Goal: Task Accomplishment & Management: Complete application form

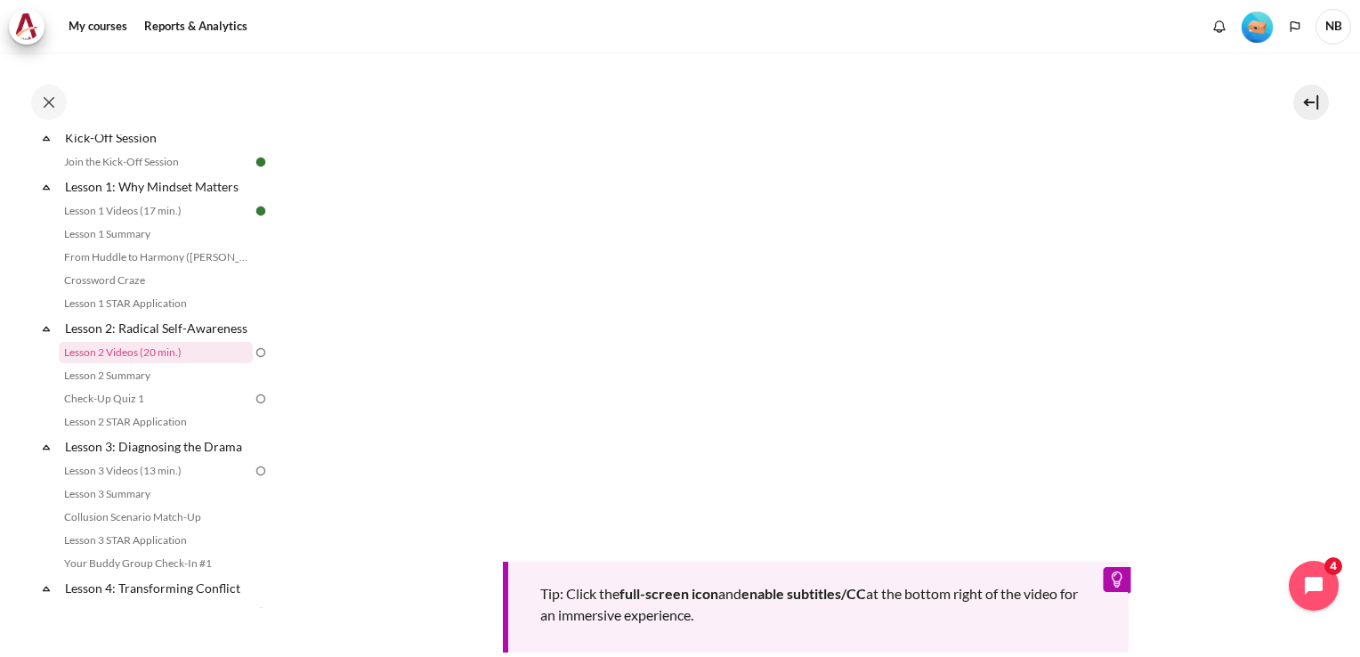
scroll to position [702, 0]
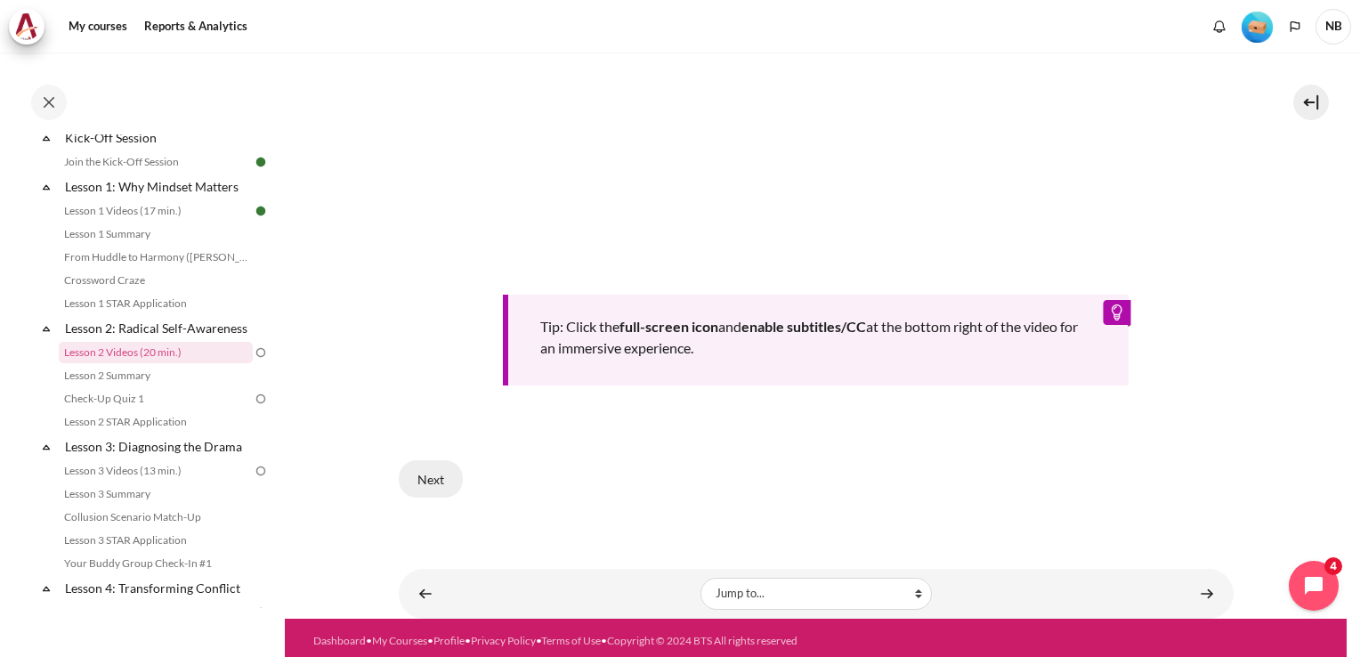
click at [441, 473] on button "Next" at bounding box center [431, 478] width 64 height 37
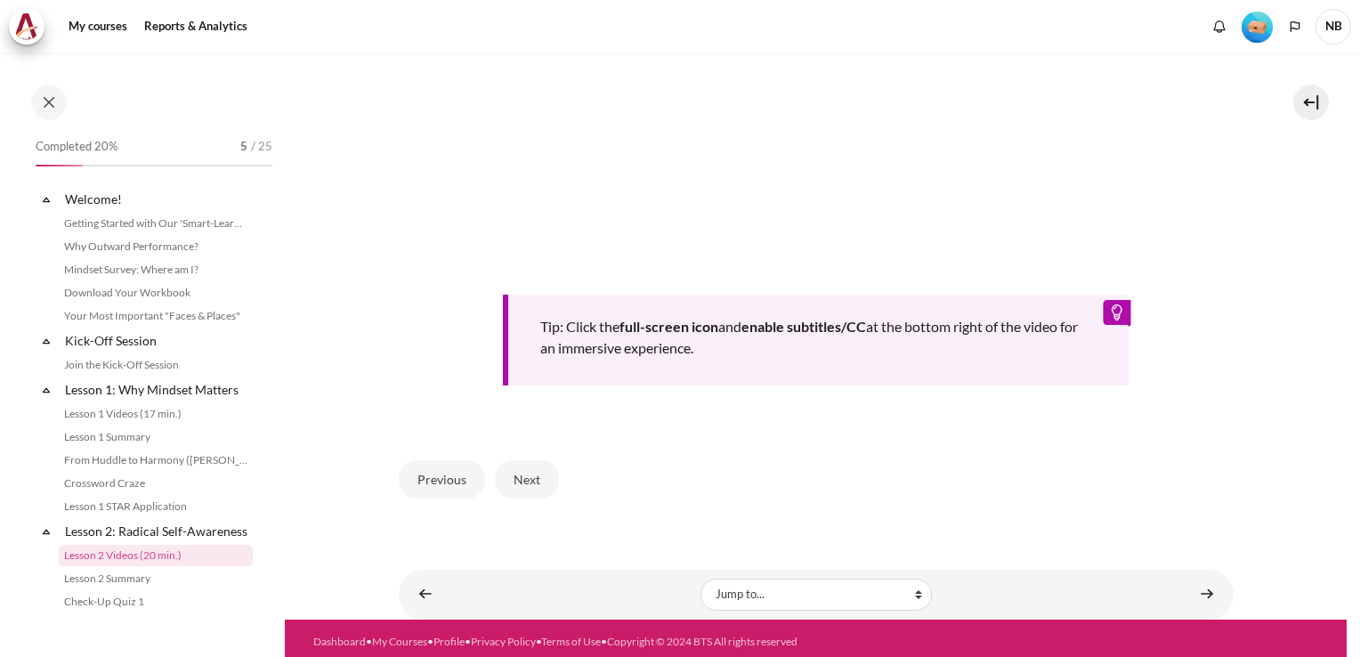
scroll to position [203, 0]
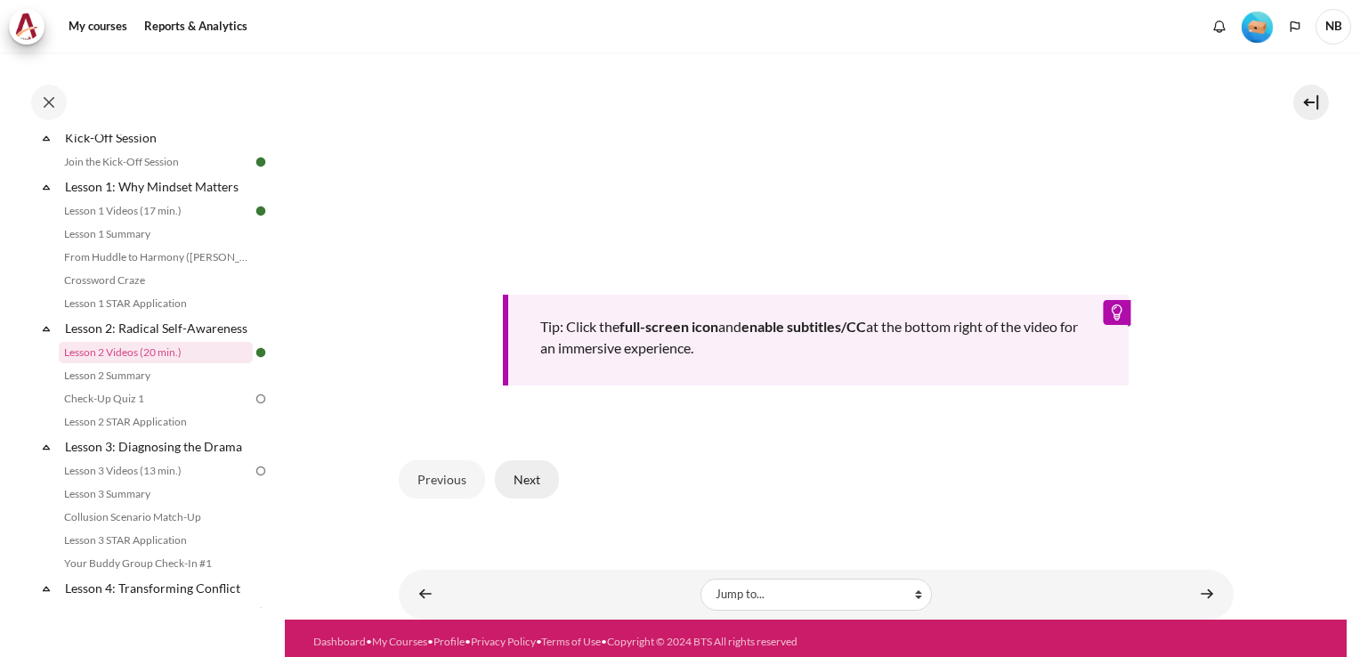
click at [530, 477] on button "Next" at bounding box center [527, 478] width 64 height 37
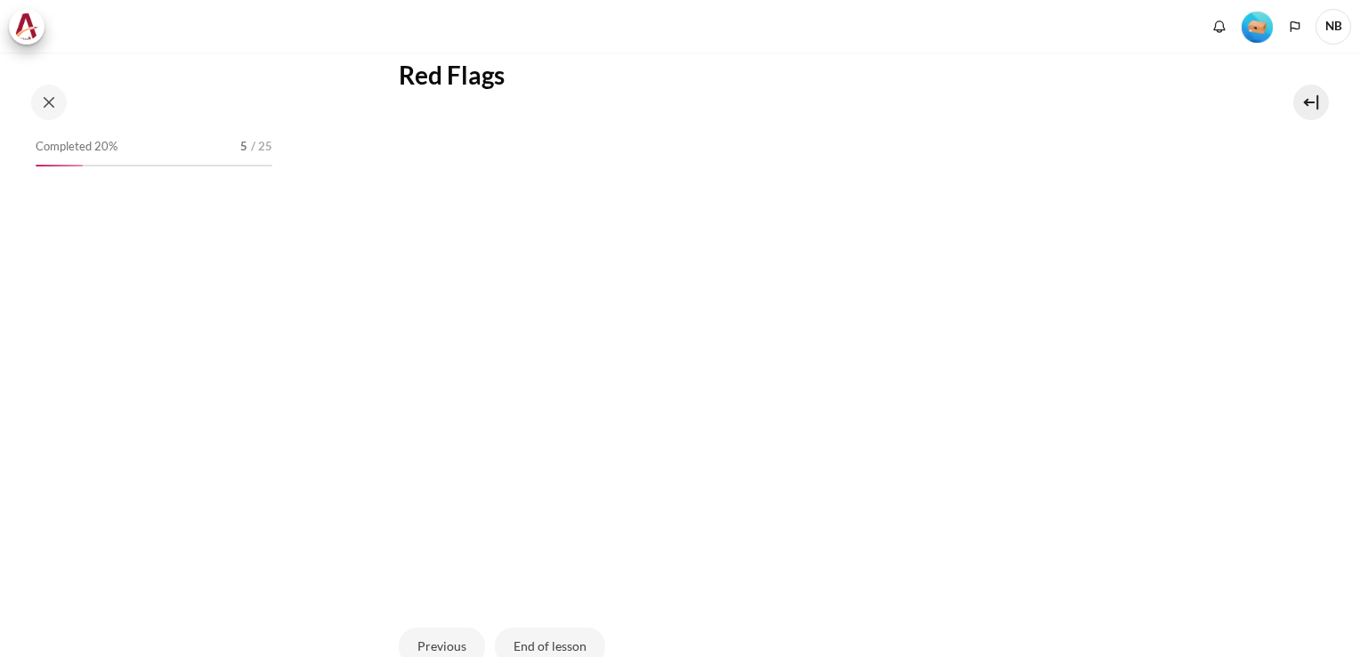
scroll to position [496, 0]
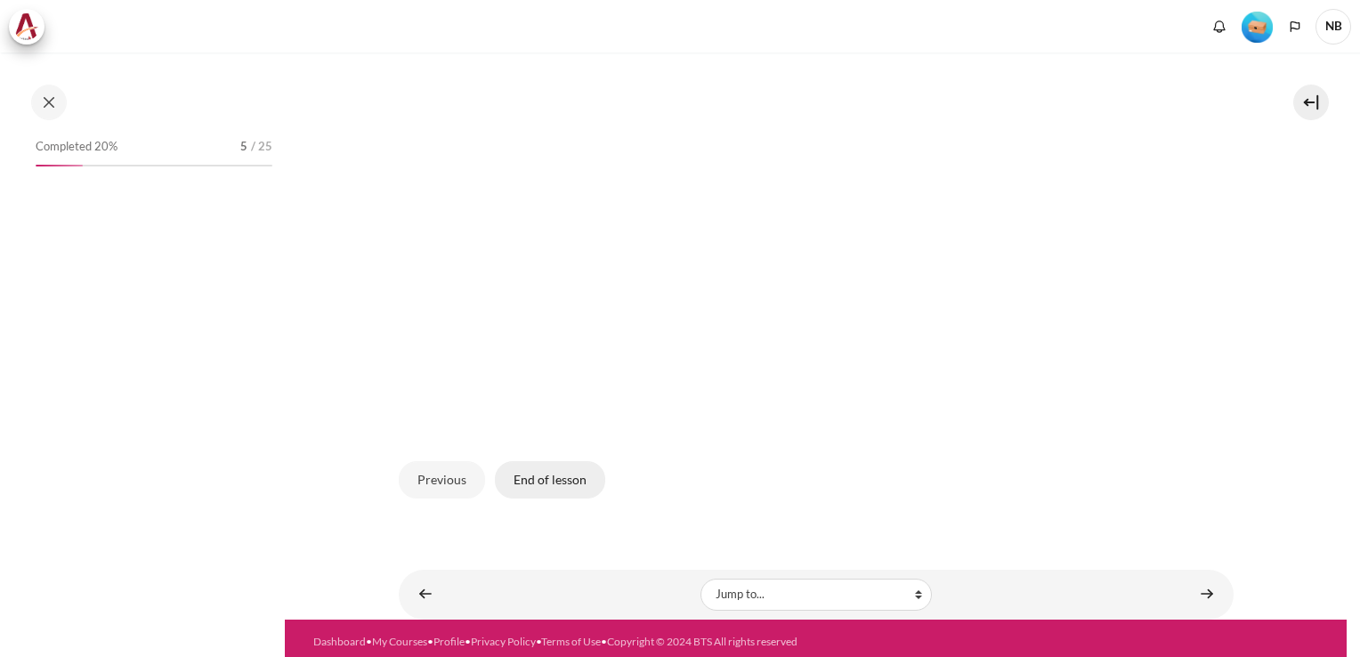
click at [569, 475] on button "End of lesson" at bounding box center [550, 479] width 110 height 37
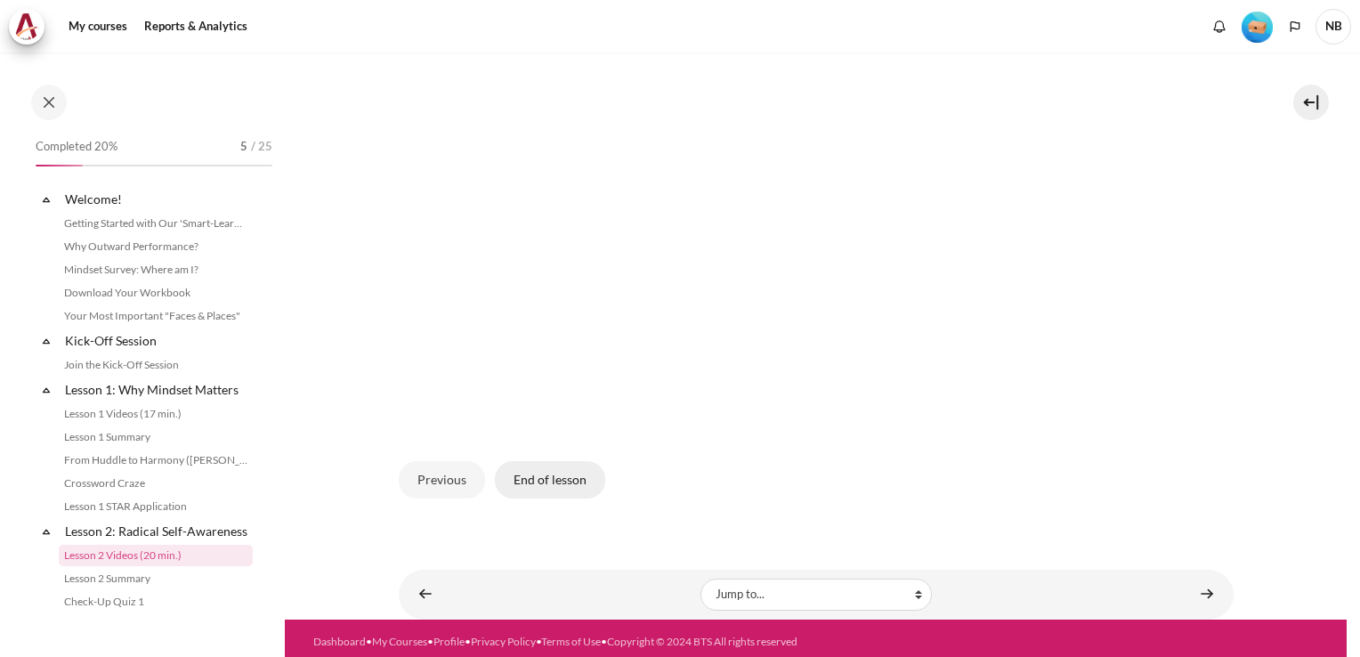
scroll to position [203, 0]
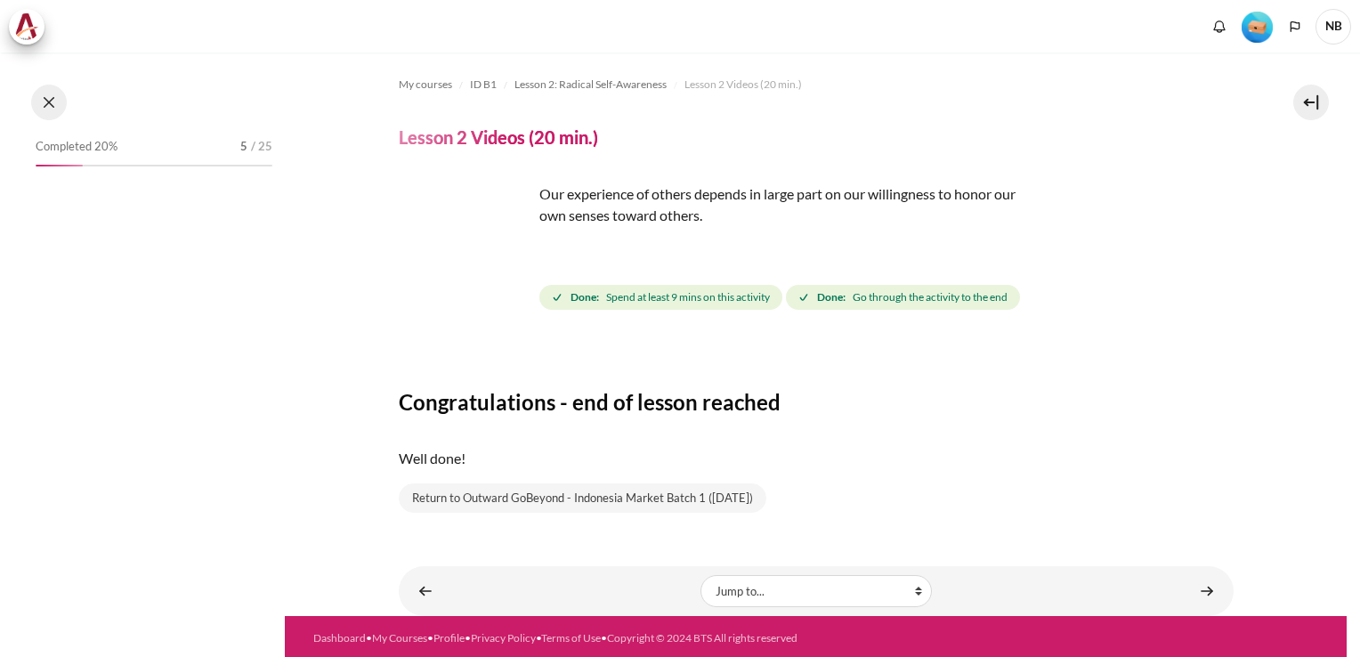
click at [50, 101] on button at bounding box center [49, 103] width 36 height 36
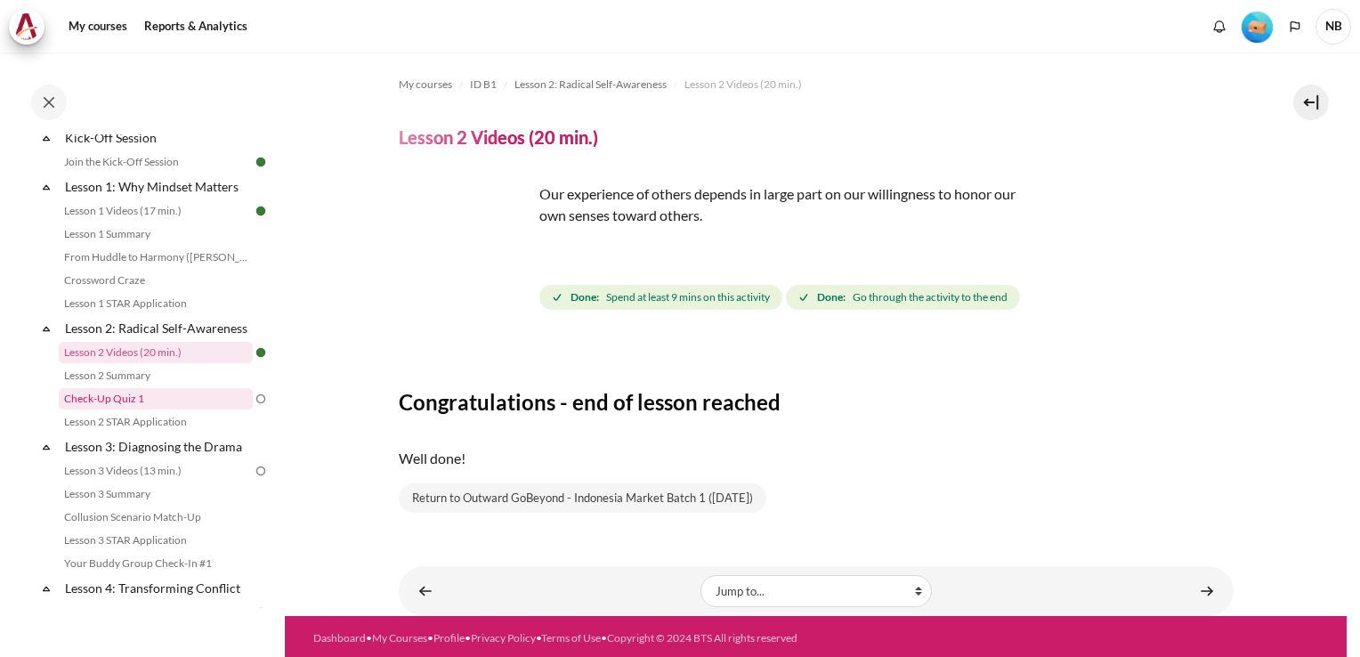
click at [135, 409] on link "Check-Up Quiz 1" at bounding box center [156, 398] width 194 height 21
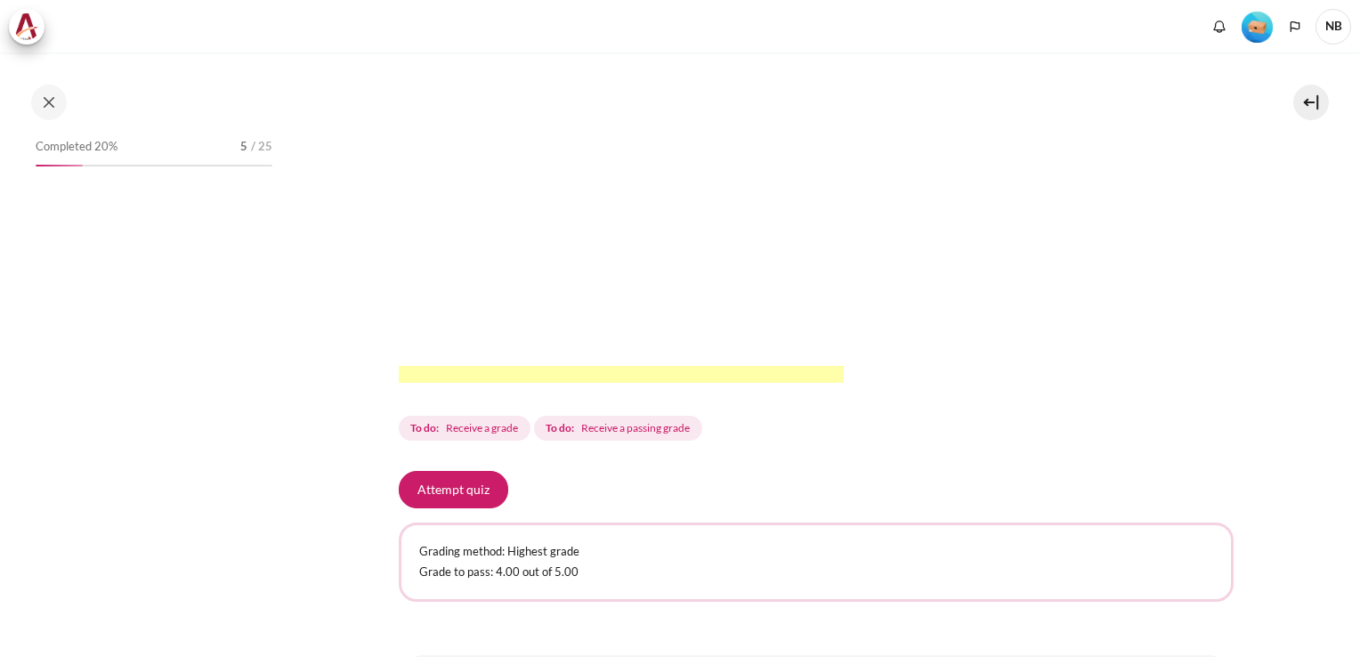
scroll to position [521, 0]
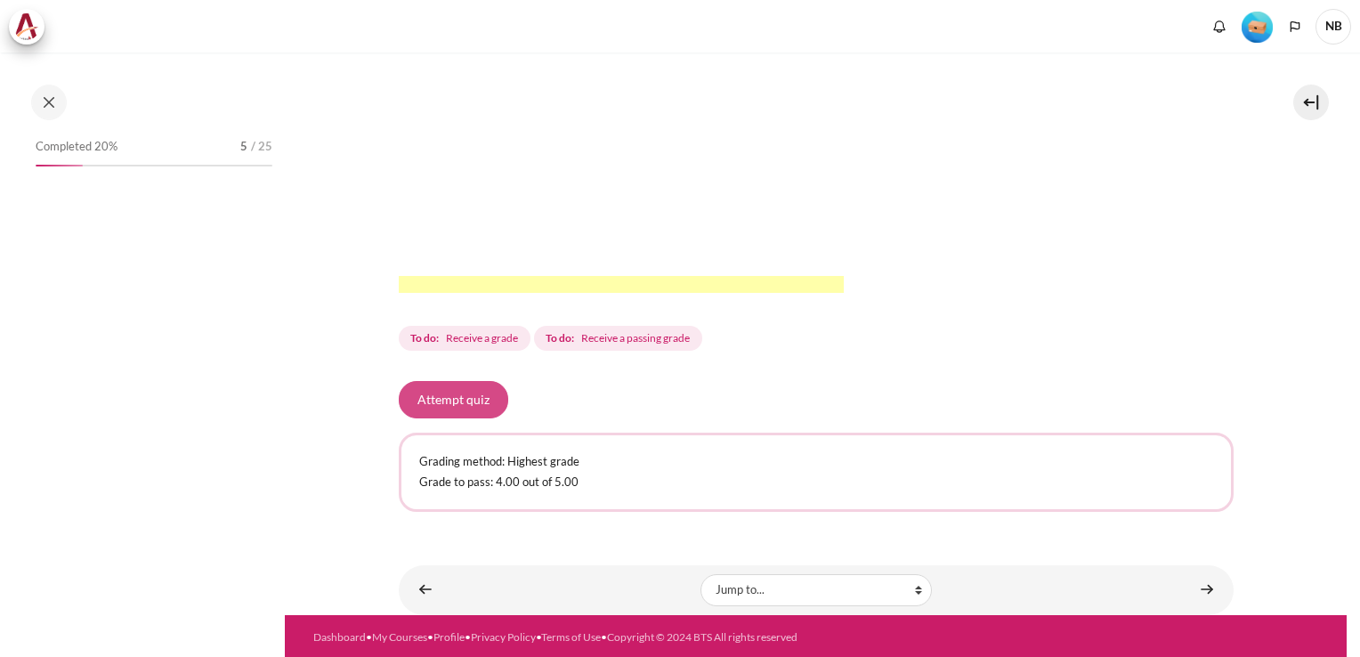
click at [473, 393] on button "Attempt quiz" at bounding box center [453, 399] width 109 height 37
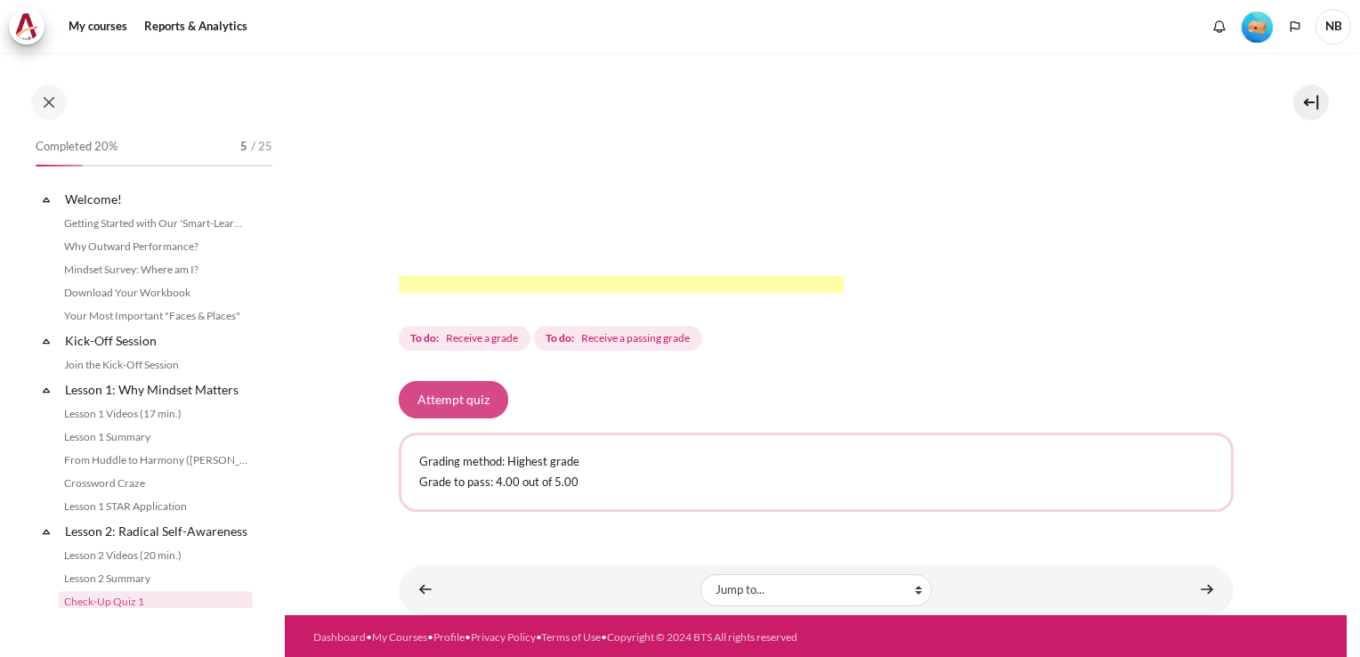
scroll to position [249, 0]
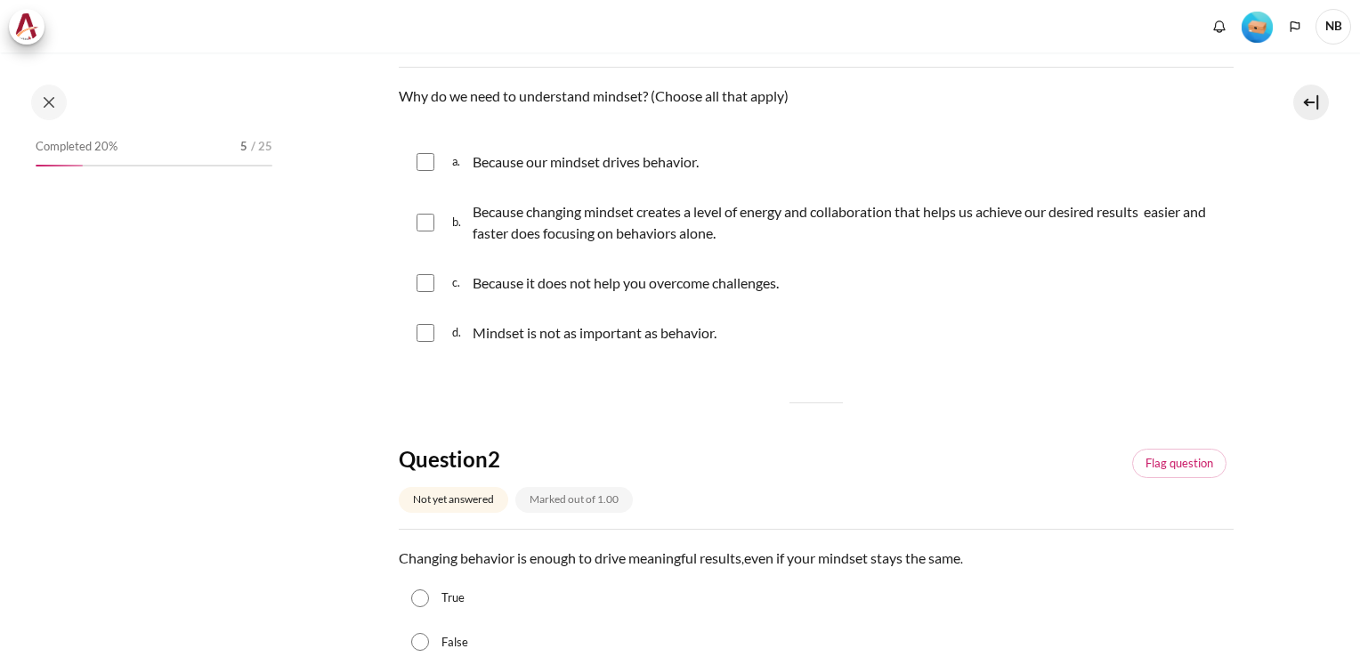
scroll to position [249, 0]
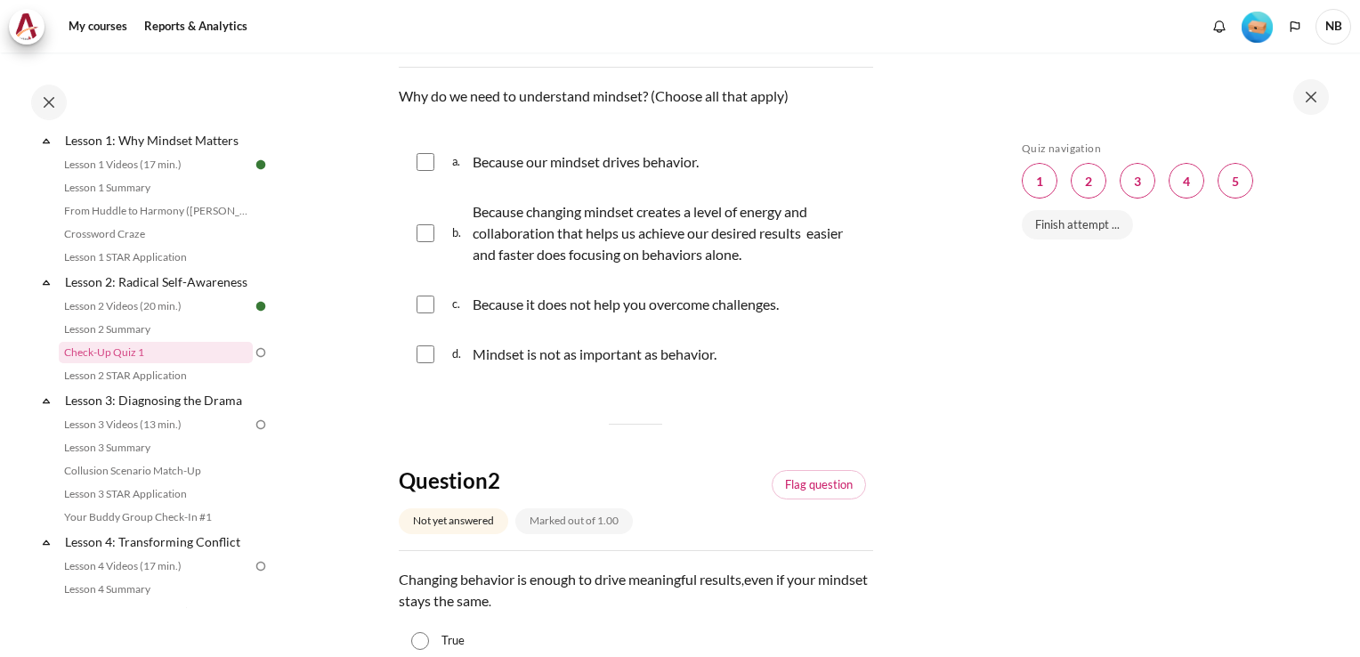
click at [424, 159] on input "Content" at bounding box center [425, 162] width 18 height 18
checkbox input "true"
click at [431, 230] on input "Content" at bounding box center [425, 233] width 18 height 18
click at [429, 226] on input "Content" at bounding box center [425, 233] width 18 height 18
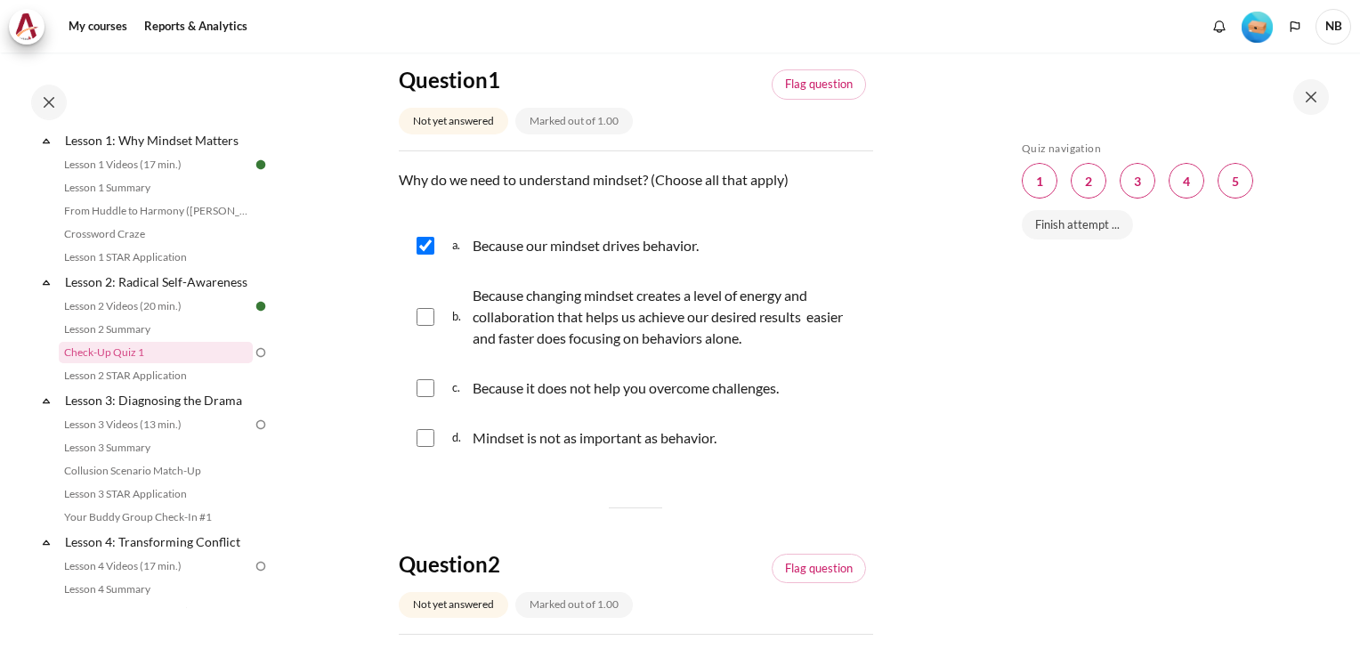
scroll to position [178, 0]
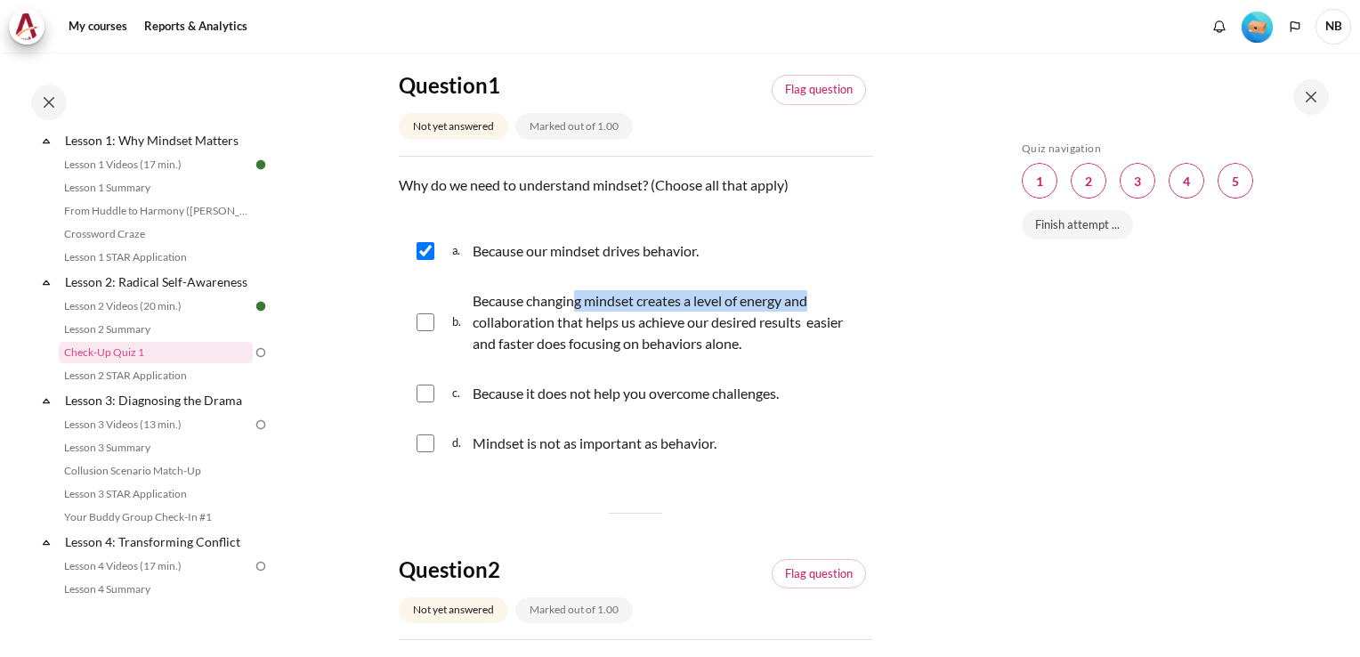
drag, startPoint x: 575, startPoint y: 295, endPoint x: 822, endPoint y: 288, distance: 247.5
click at [822, 290] on div "Because changing mindset creates a level of energy and collaboration that helps…" at bounding box center [669, 322] width 392 height 64
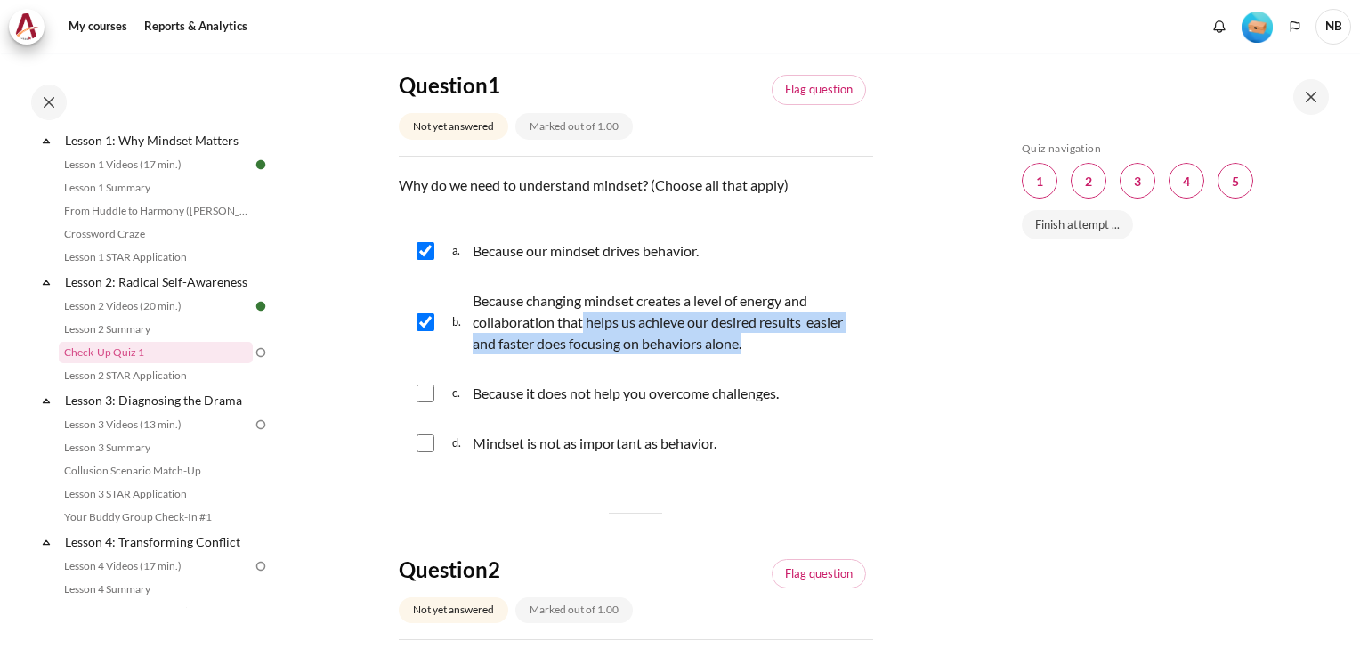
drag, startPoint x: 584, startPoint y: 318, endPoint x: 847, endPoint y: 336, distance: 264.1
click at [847, 336] on div "Because changing mindset creates a level of energy and collaboration that helps…" at bounding box center [669, 322] width 392 height 64
checkbox input "false"
drag, startPoint x: 847, startPoint y: 336, endPoint x: 835, endPoint y: 361, distance: 27.9
click at [835, 361] on div "b. Because changing mindset creates a level of energy and collaboration that he…" at bounding box center [636, 322] width 474 height 89
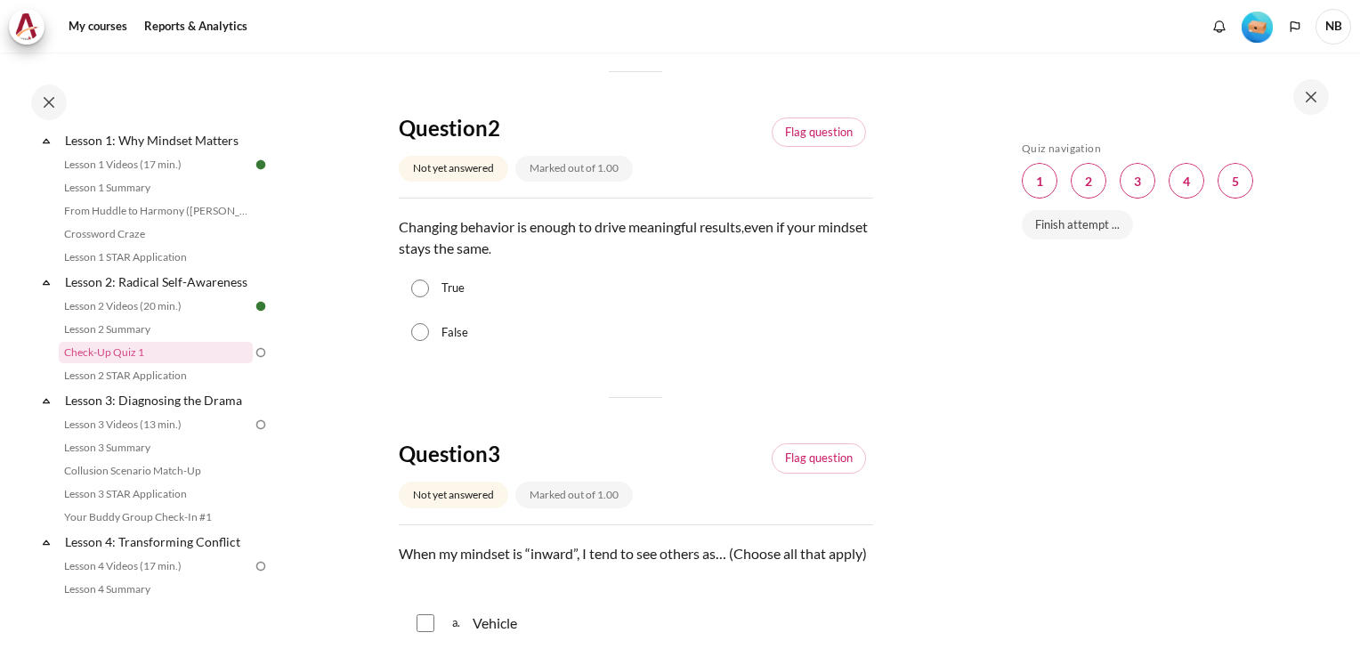
scroll to position [623, 0]
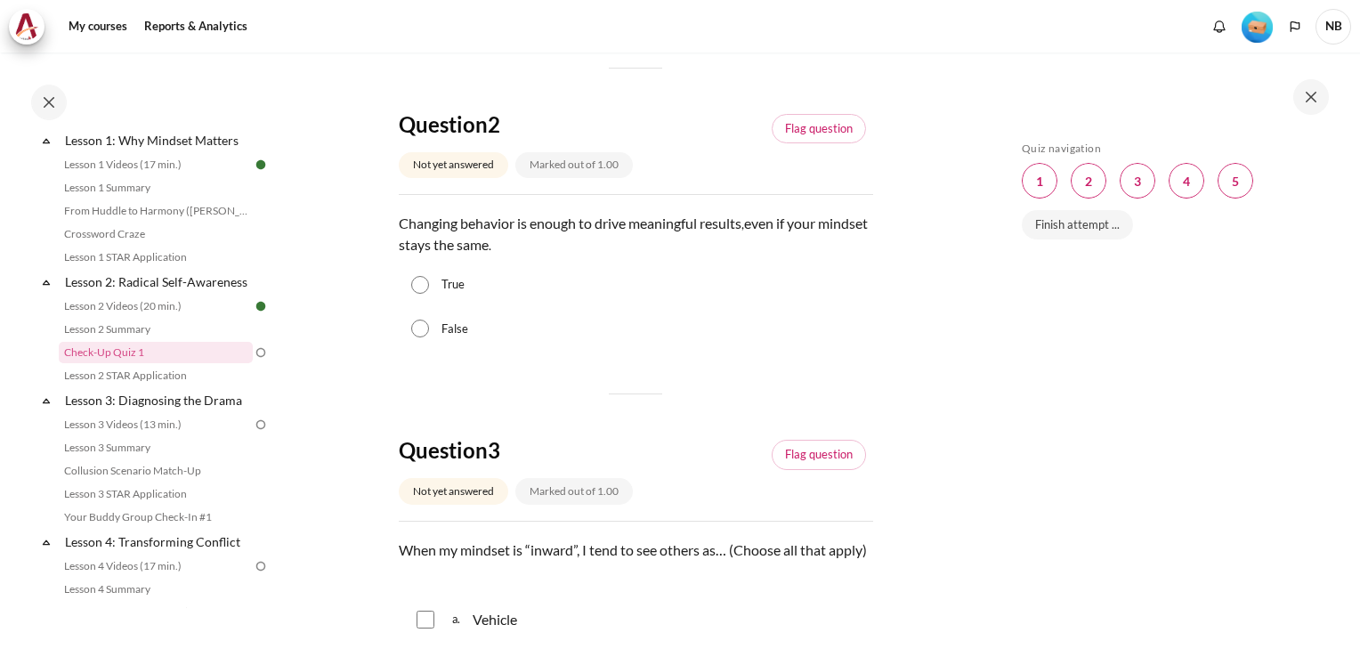
click at [424, 286] on input "True" at bounding box center [420, 285] width 18 height 18
radio input "true"
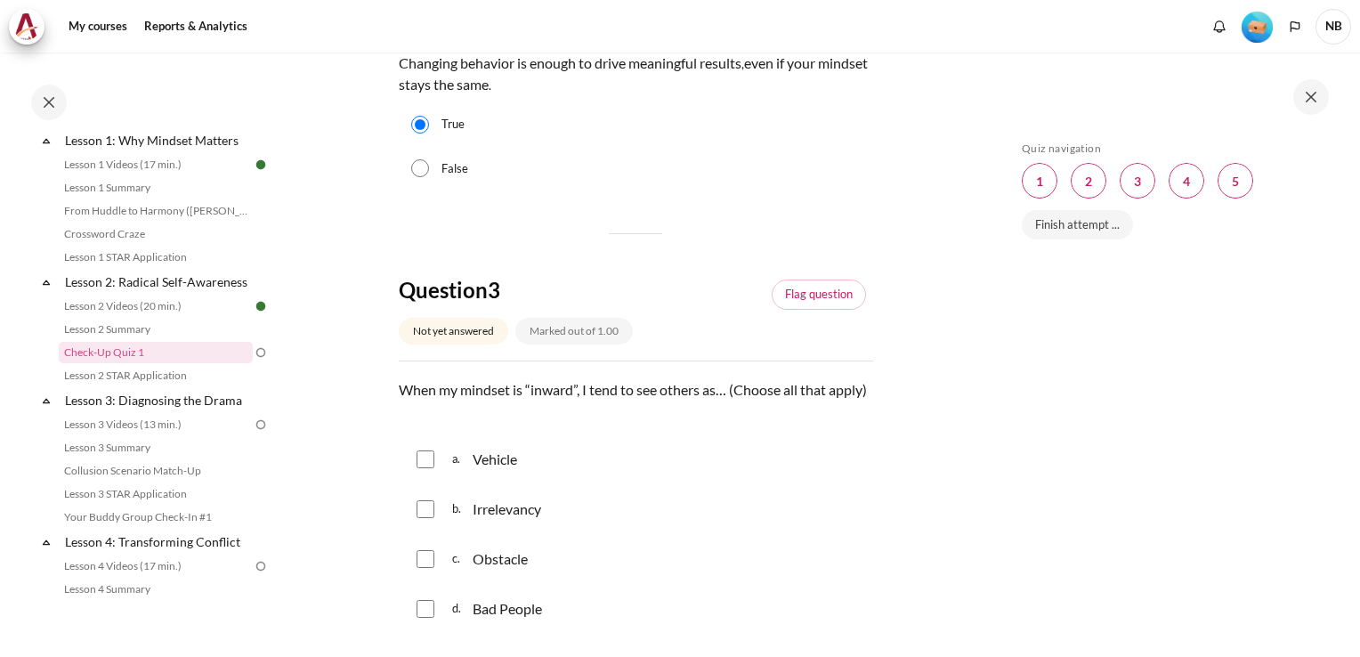
scroll to position [890, 0]
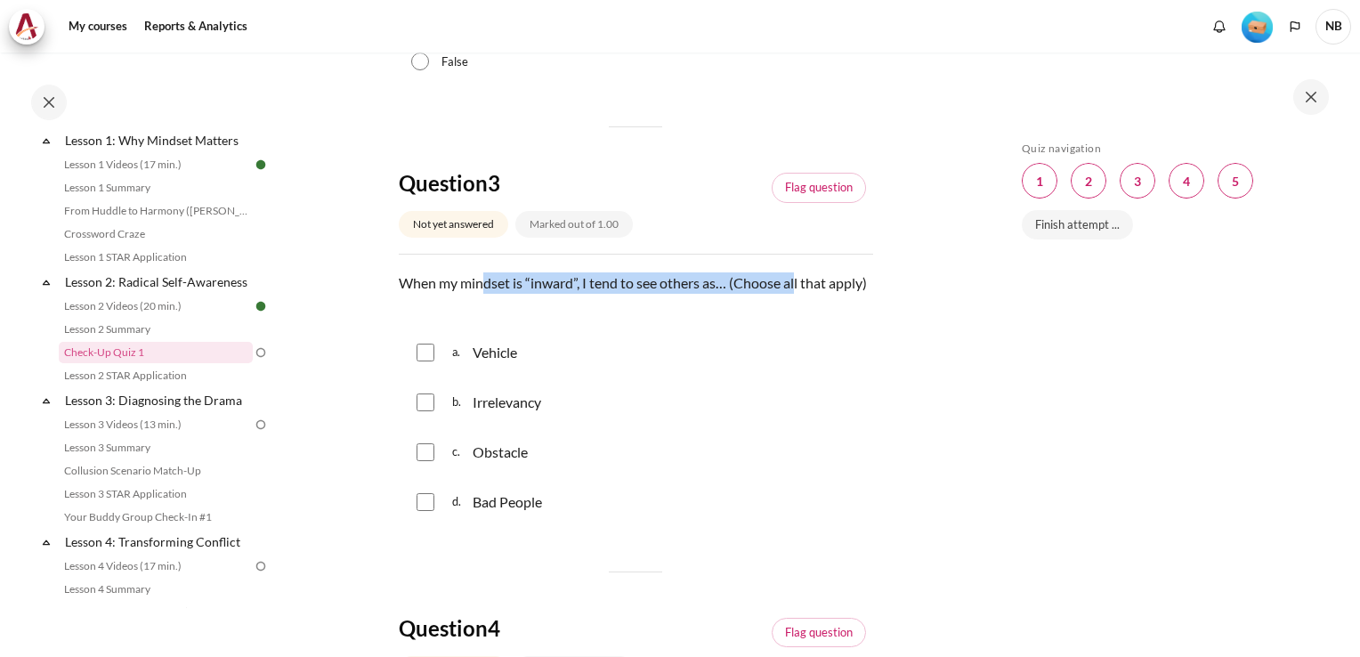
drag, startPoint x: 484, startPoint y: 272, endPoint x: 797, endPoint y: 283, distance: 313.4
click at [797, 283] on p "When my mindset is “inward”, I tend to see others as… (Choose all that apply)" at bounding box center [636, 282] width 474 height 21
drag, startPoint x: 797, startPoint y: 283, endPoint x: 792, endPoint y: 352, distance: 69.6
click at [792, 352] on div "a. Vehicle" at bounding box center [636, 352] width 474 height 46
click at [449, 376] on div "a. Vehicle" at bounding box center [636, 352] width 474 height 46
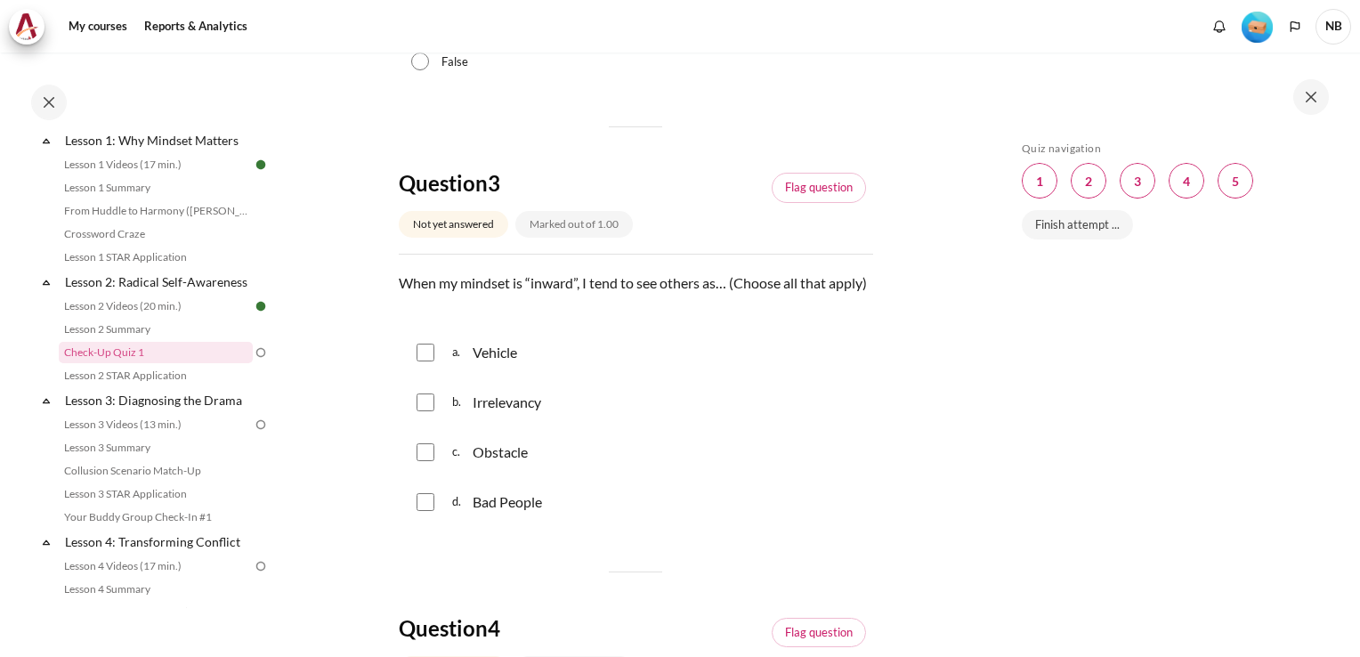
click at [431, 361] on input "Content" at bounding box center [425, 353] width 18 height 18
checkbox input "true"
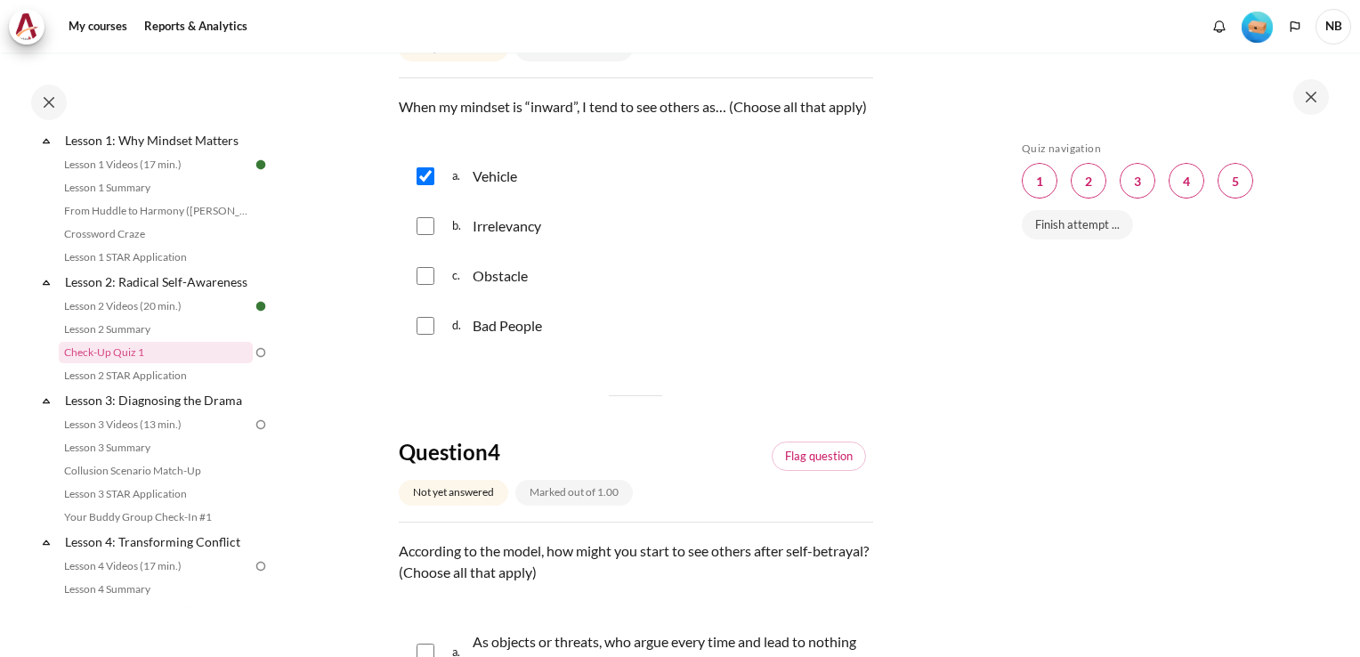
scroll to position [1068, 0]
click at [423, 283] on input "Content" at bounding box center [425, 274] width 18 height 18
checkbox input "true"
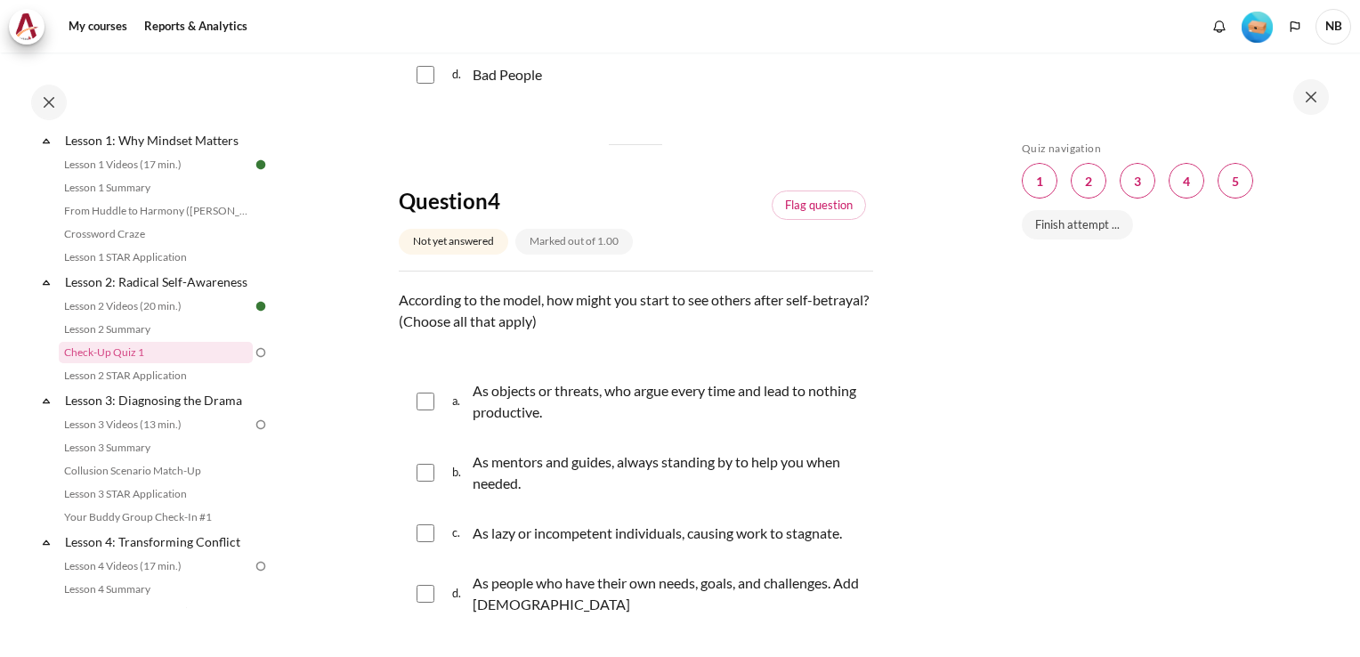
scroll to position [1424, 0]
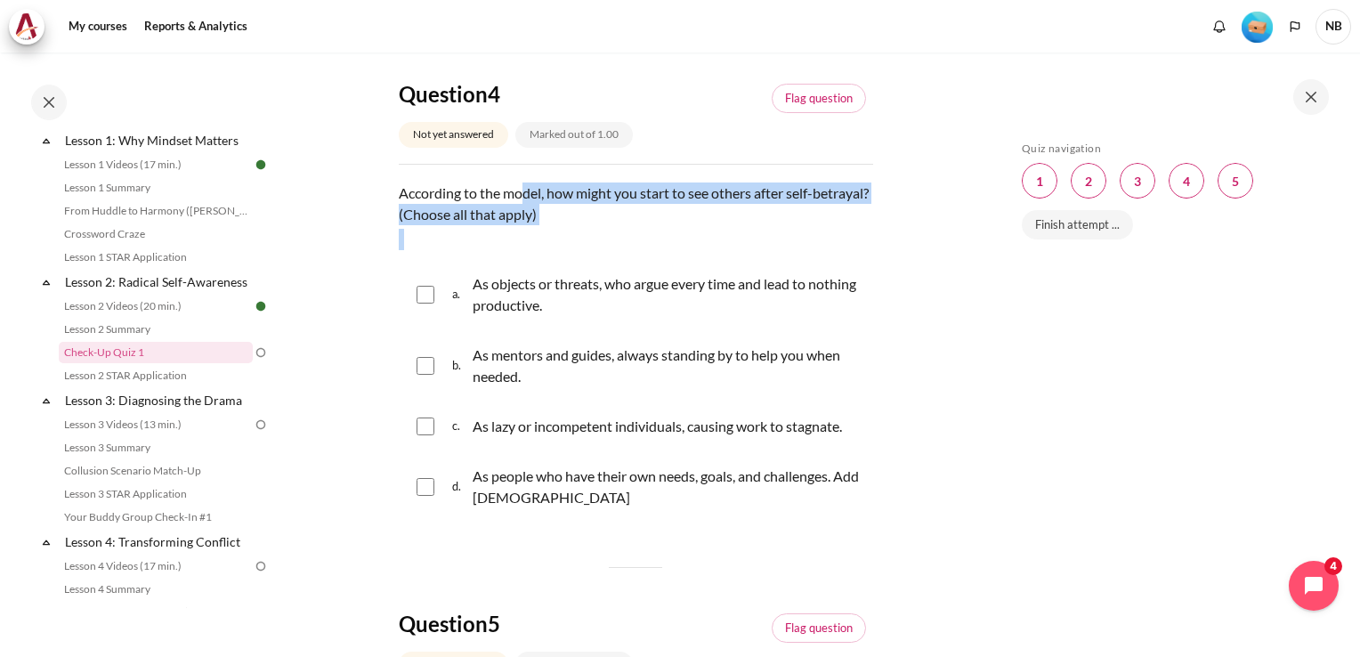
drag, startPoint x: 521, startPoint y: 212, endPoint x: 676, endPoint y: 256, distance: 161.1
click at [676, 250] on div "According to the model, how might you start to see others after self-betrayal? …" at bounding box center [636, 216] width 474 height 68
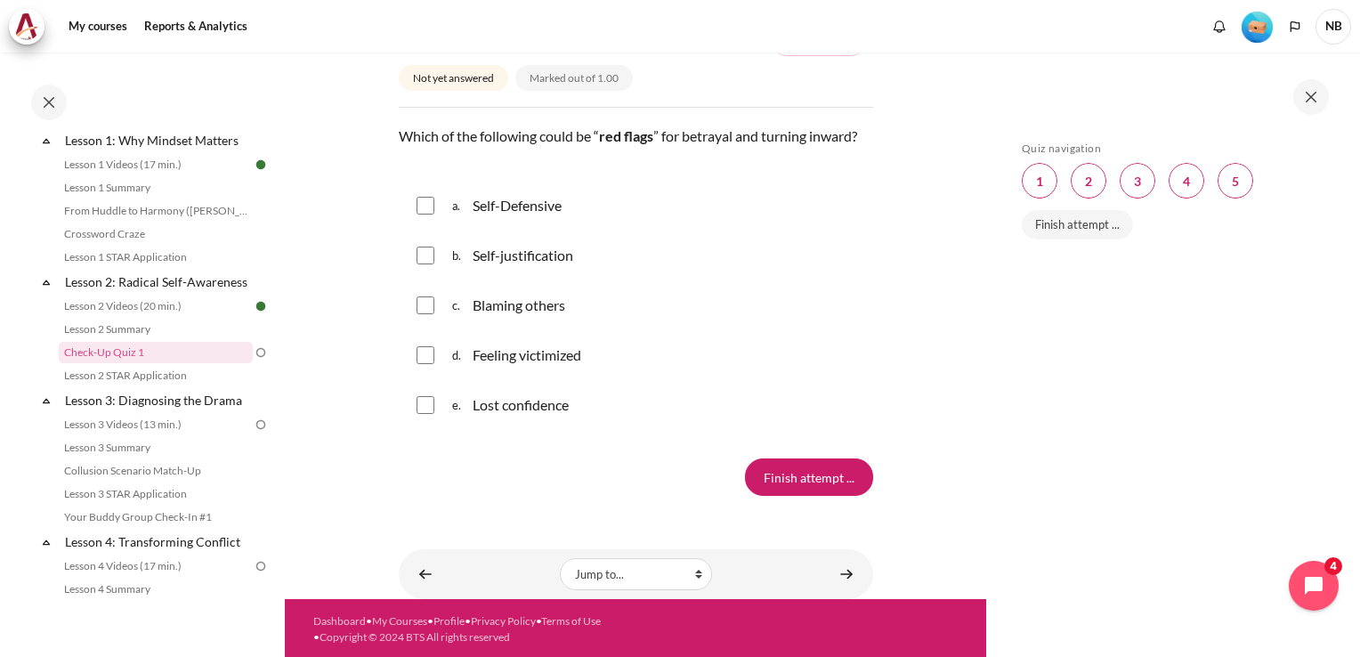
scroll to position [2033, 0]
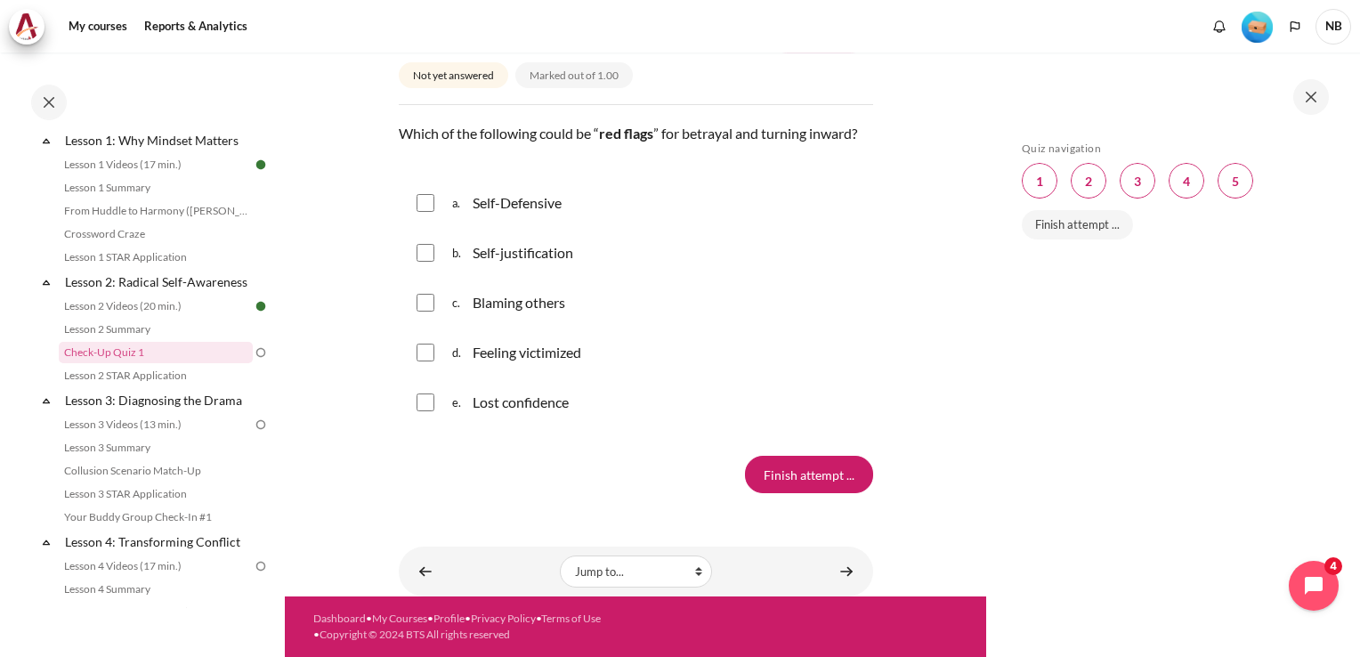
click at [434, 201] on div "a. Self-Defensive" at bounding box center [636, 203] width 474 height 46
click at [423, 196] on input "Content" at bounding box center [425, 203] width 18 height 18
checkbox input "true"
click at [428, 262] on input "Content" at bounding box center [425, 253] width 18 height 18
checkbox input "true"
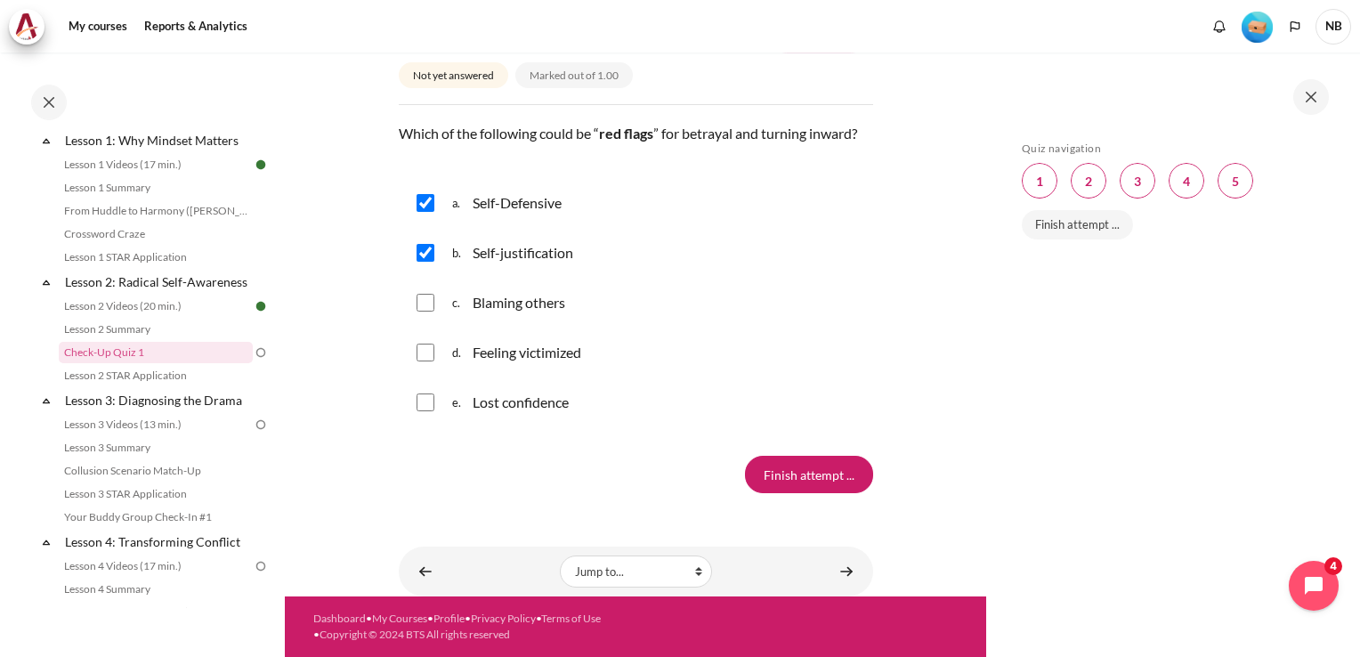
click at [424, 308] on input "Content" at bounding box center [425, 303] width 18 height 18
checkbox input "true"
click at [424, 349] on input "Content" at bounding box center [425, 353] width 18 height 18
checkbox input "true"
drag, startPoint x: 417, startPoint y: 403, endPoint x: 442, endPoint y: 329, distance: 78.0
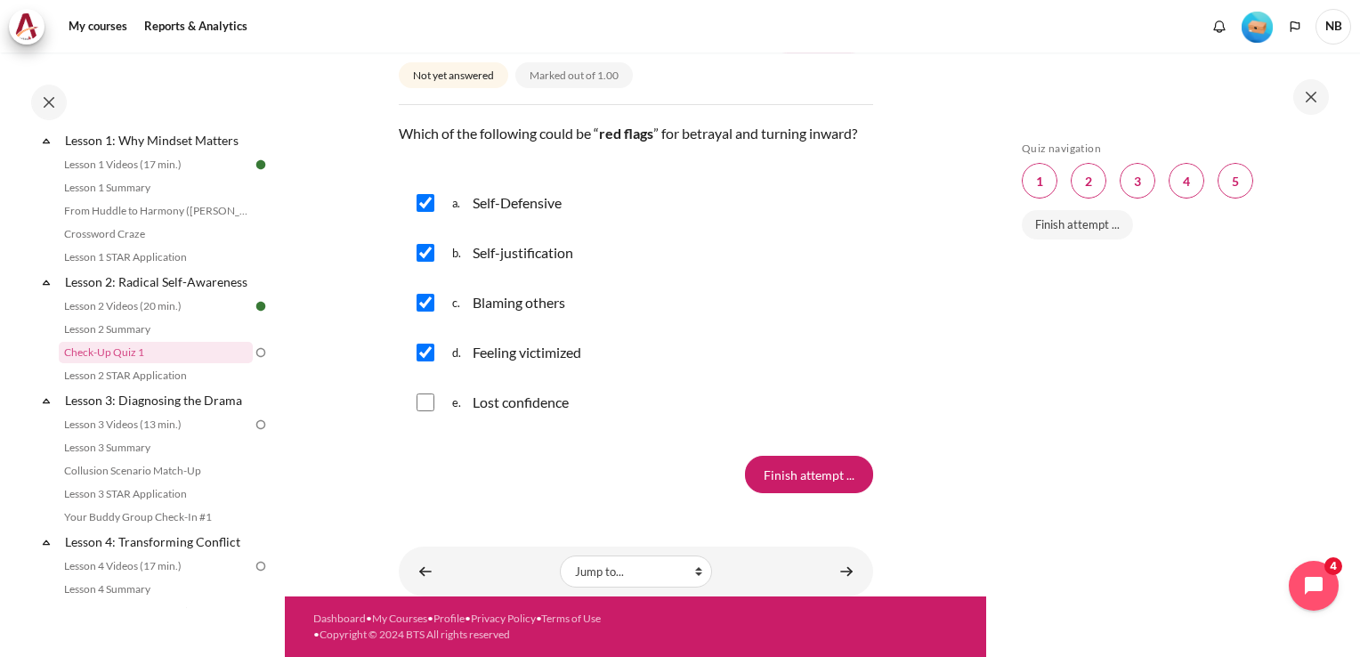
click at [416, 401] on input "Content" at bounding box center [425, 402] width 18 height 18
checkbox input "true"
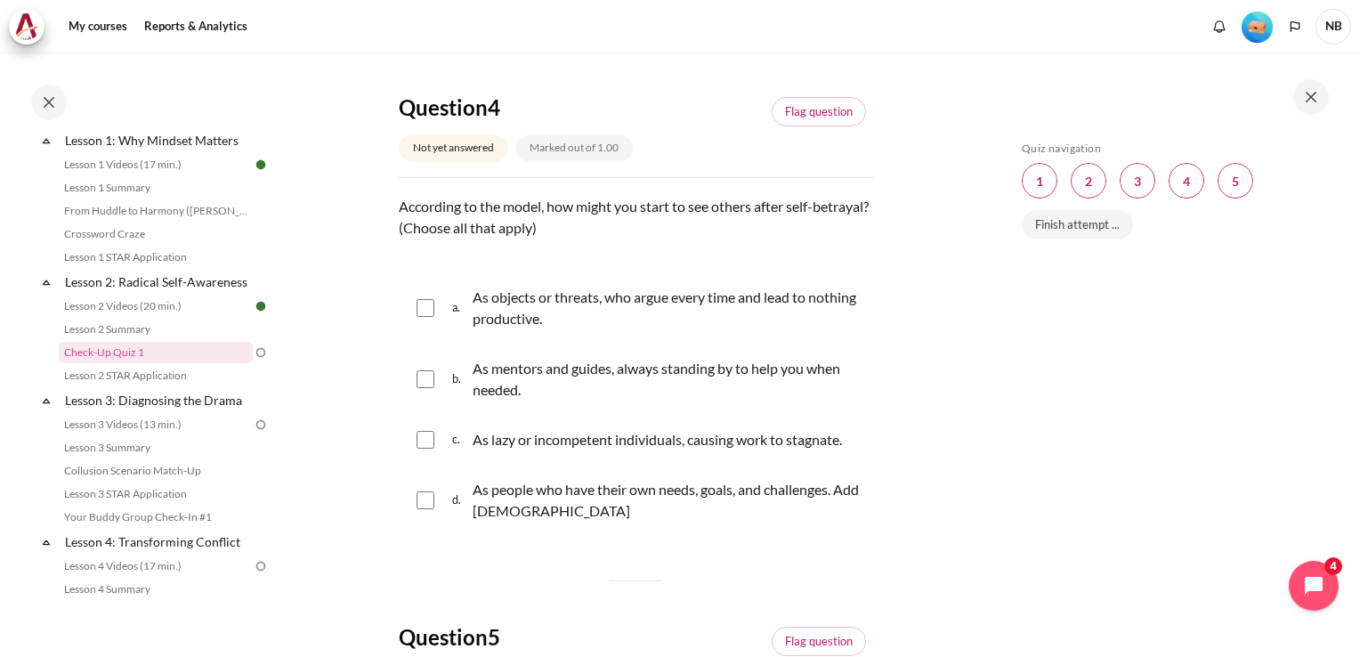
scroll to position [1410, 0]
drag, startPoint x: 442, startPoint y: 225, endPoint x: 673, endPoint y: 236, distance: 230.7
click at [673, 236] on p "According to the model, how might you start to see others after self-betrayal? …" at bounding box center [636, 218] width 474 height 43
drag, startPoint x: 673, startPoint y: 236, endPoint x: 658, endPoint y: 278, distance: 44.5
click at [658, 264] on div "According to the model, how might you start to see others after self-betrayal? …" at bounding box center [636, 231] width 474 height 68
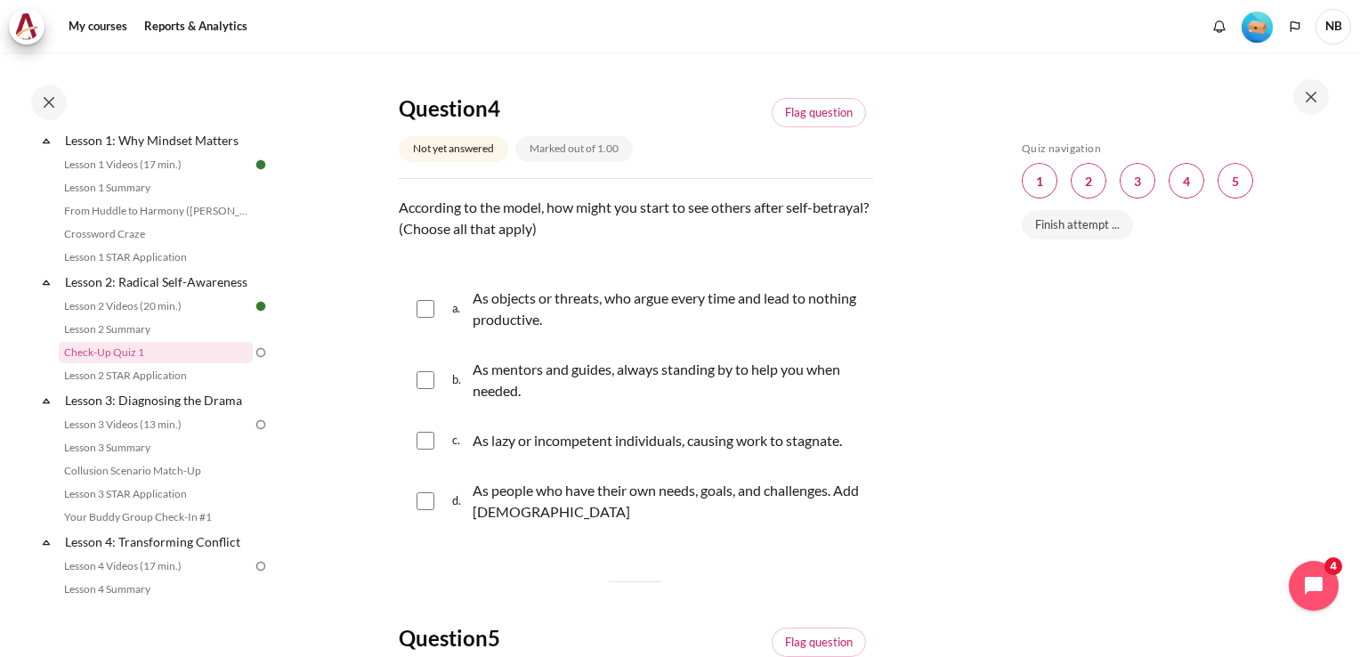
click at [623, 239] on p "According to the model, how might you start to see others after self-betrayal? …" at bounding box center [636, 218] width 474 height 43
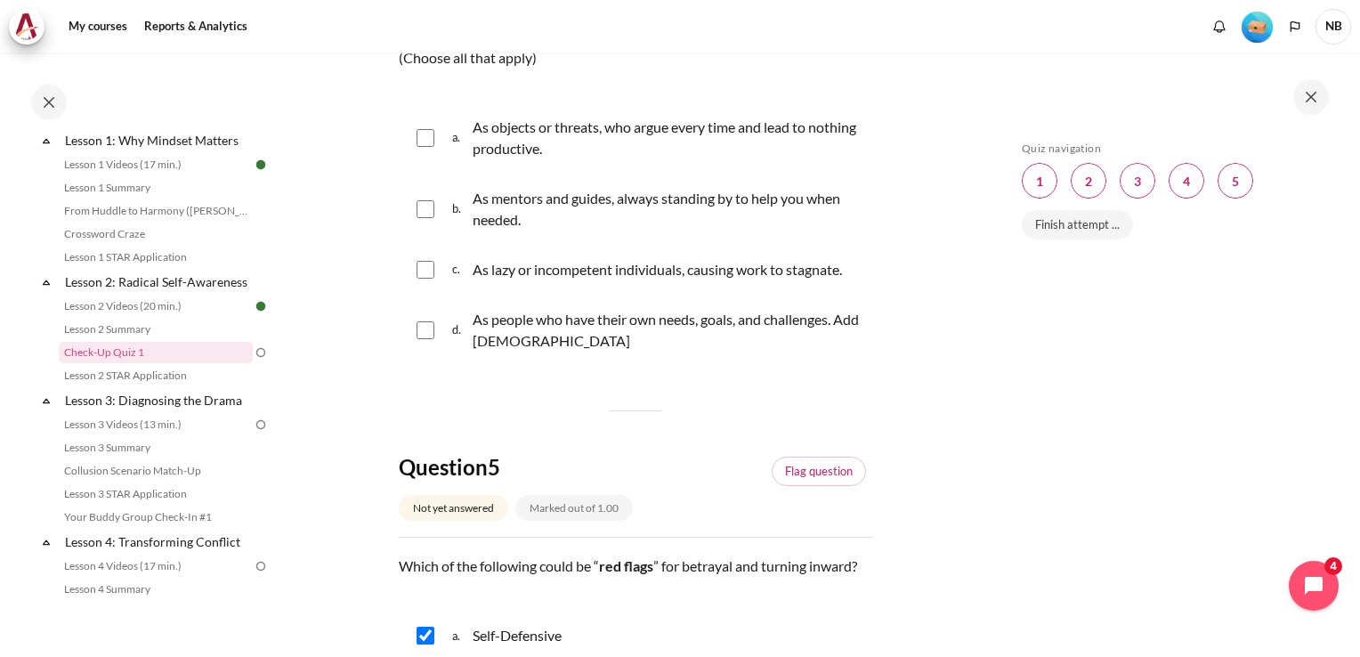
scroll to position [1588, 0]
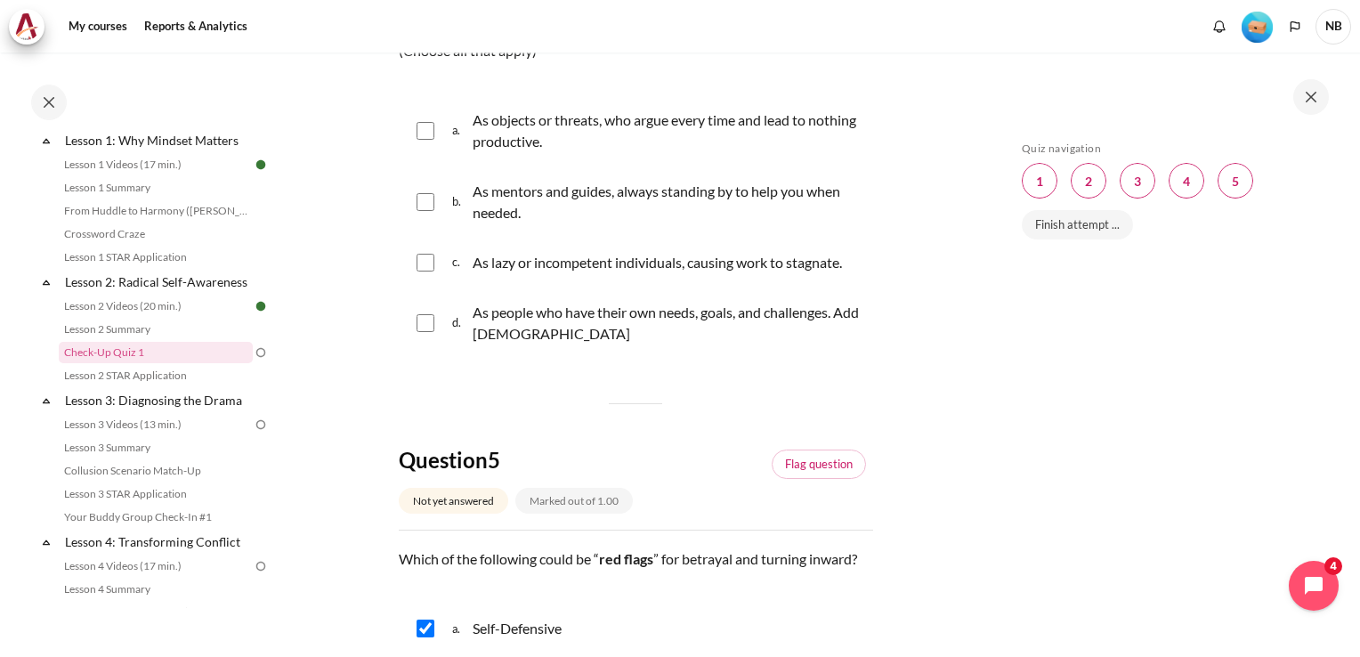
click at [628, 143] on div "As objects or threats, who argue every time and lead to nothing productive." at bounding box center [669, 130] width 392 height 43
checkbox input "true"
click at [513, 273] on div "As lazy or incompetent individuals, causing work to stagnate." at bounding box center [657, 262] width 369 height 21
checkbox input "true"
click at [503, 344] on div "As people who have their own needs, goals, and challenges. Add thai" at bounding box center [669, 323] width 392 height 43
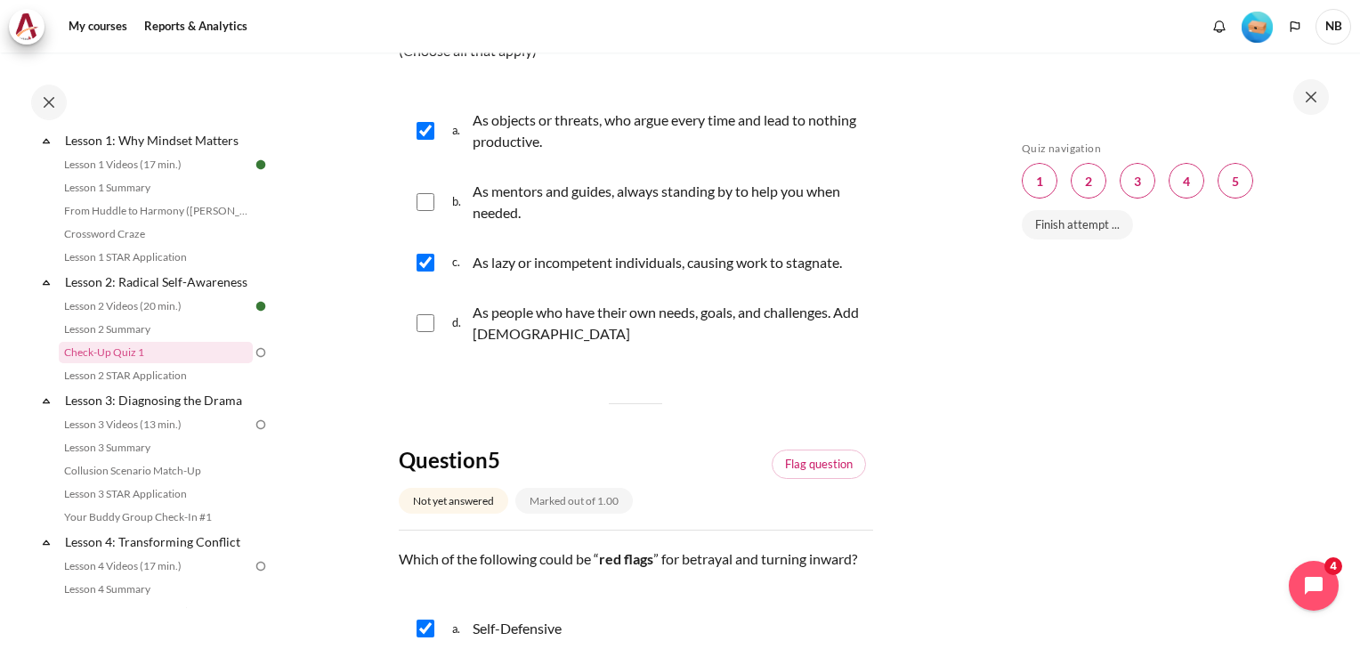
checkbox input "true"
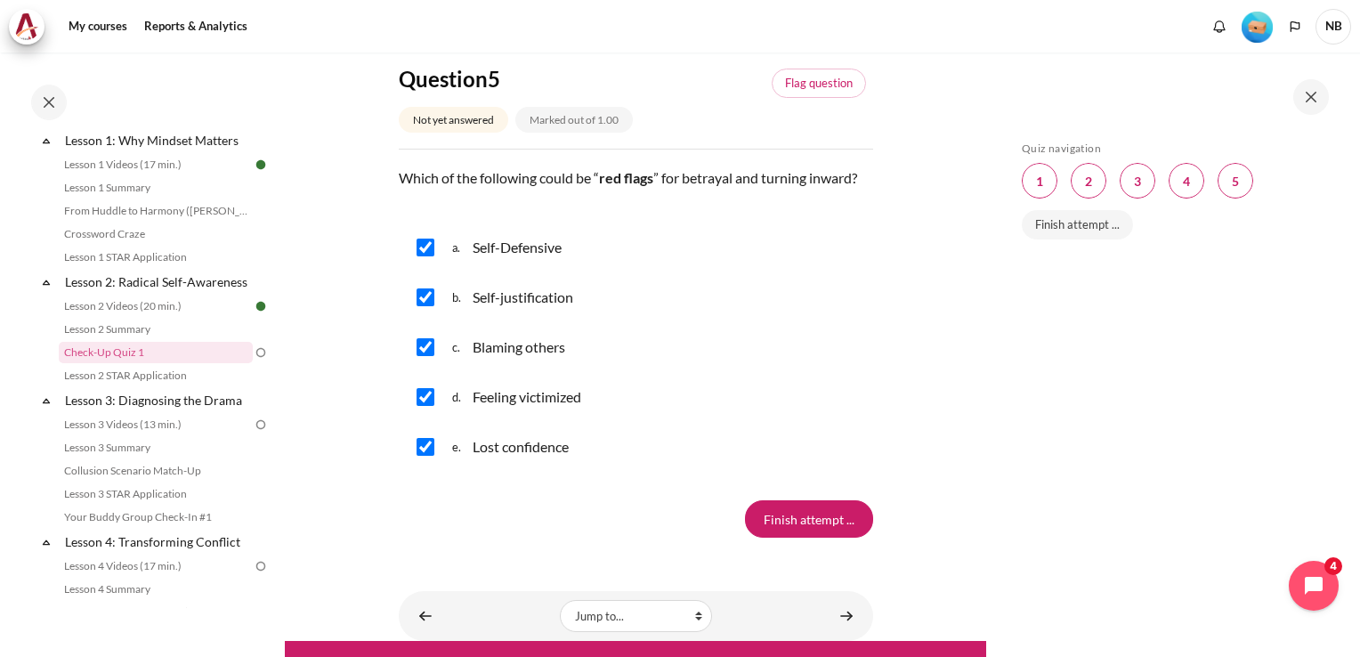
scroll to position [2033, 0]
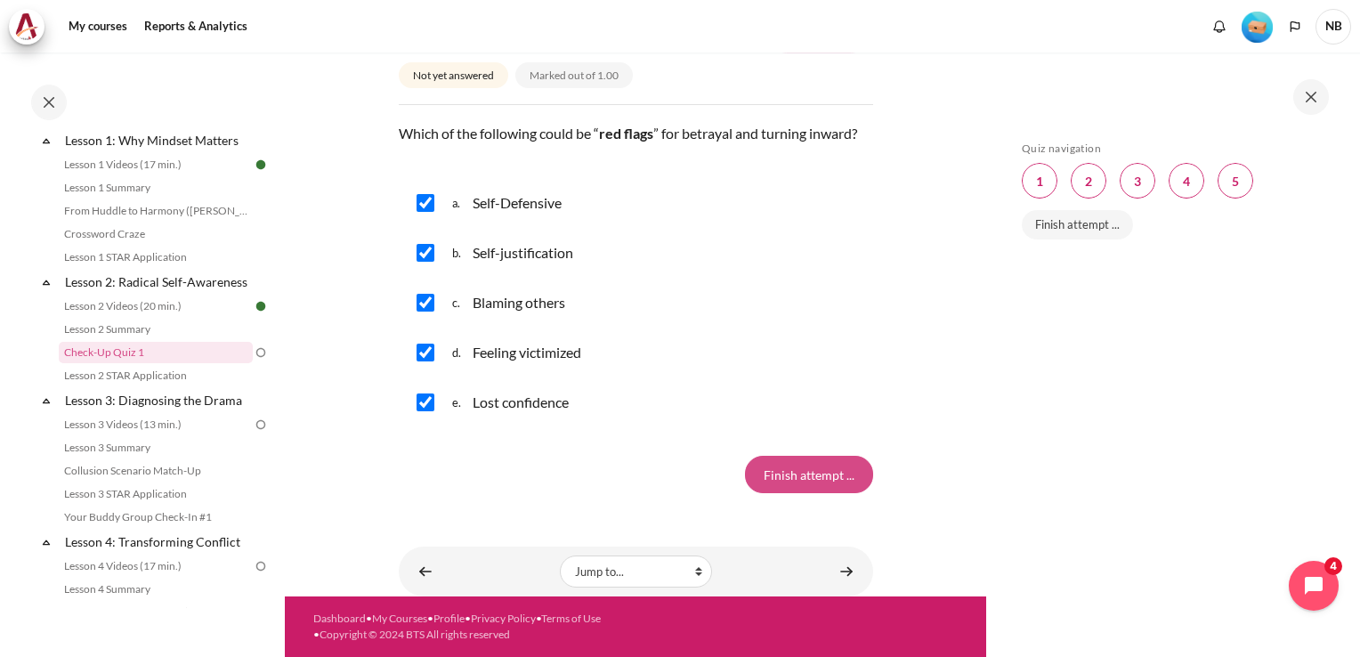
click at [797, 482] on input "Finish attempt ..." at bounding box center [809, 474] width 128 height 37
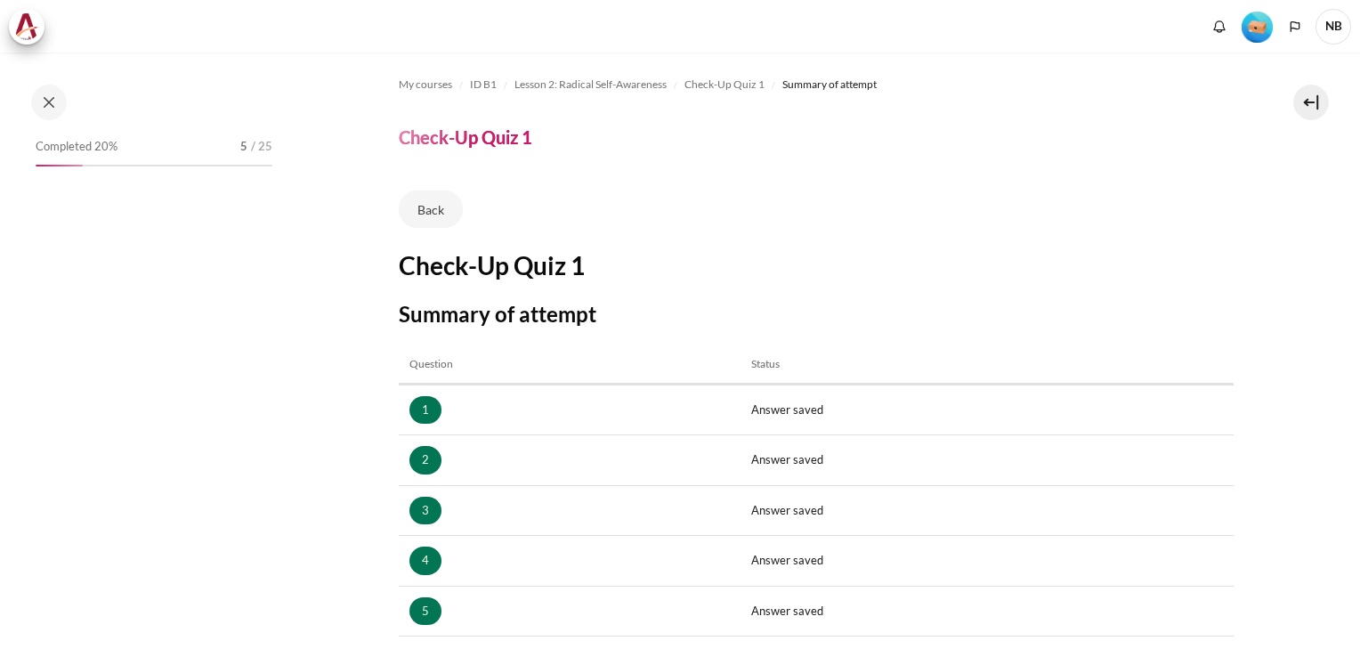
scroll to position [256, 0]
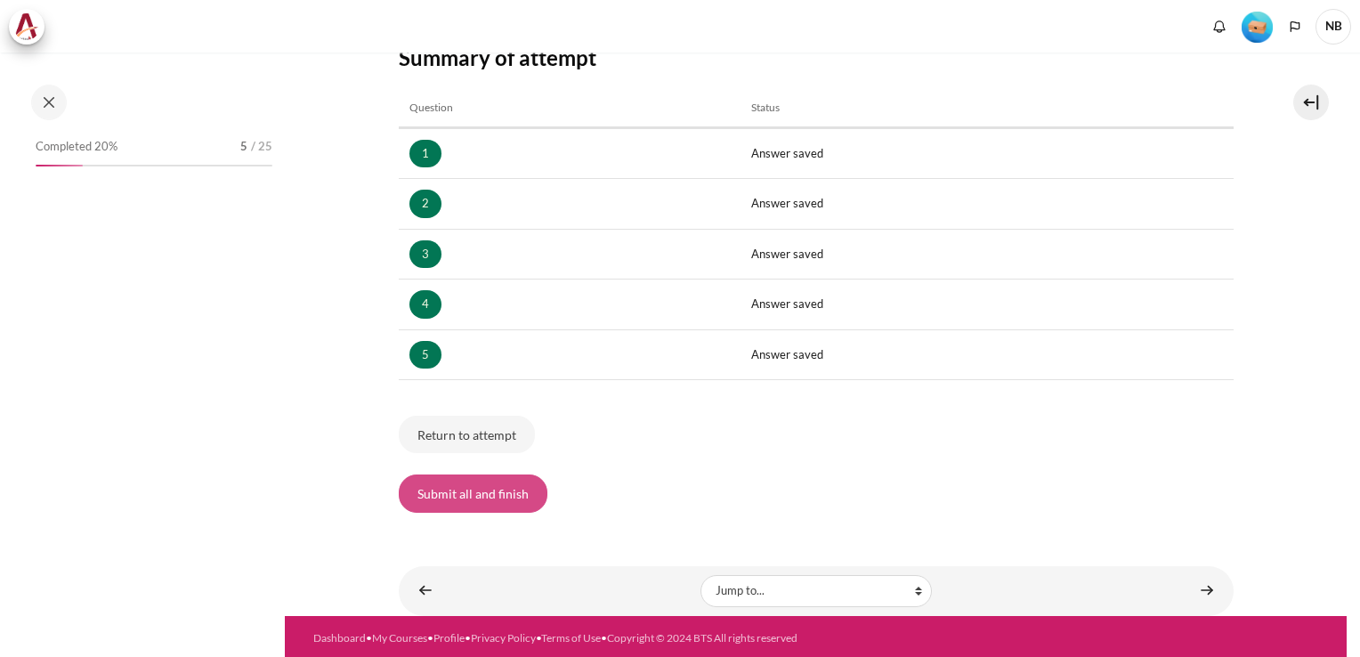
click at [513, 488] on button "Submit all and finish" at bounding box center [473, 492] width 149 height 37
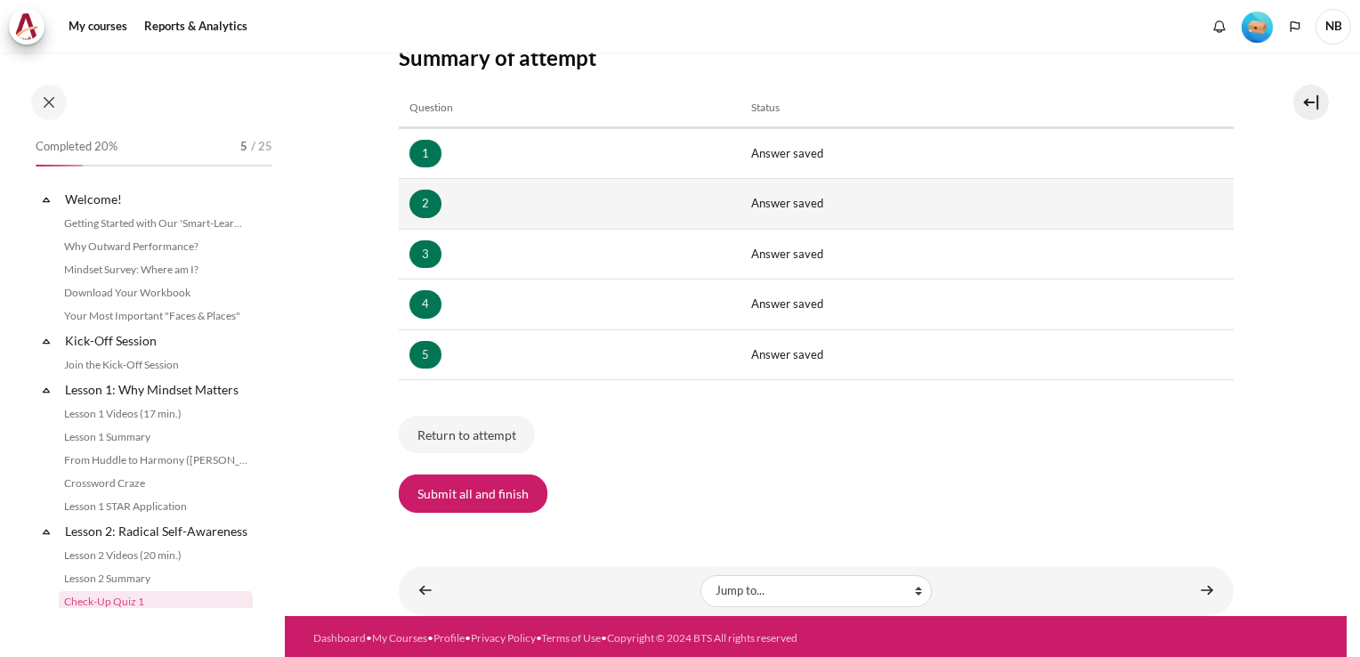
scroll to position [249, 0]
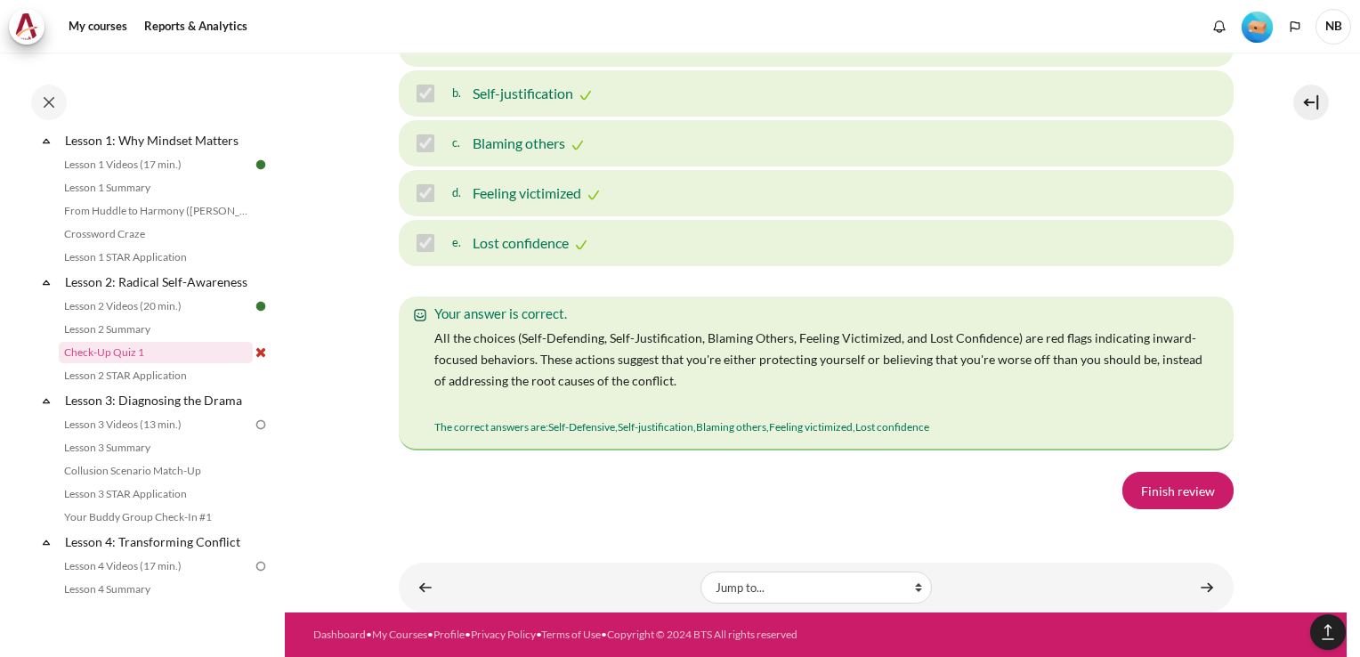
scroll to position [3271, 0]
click at [1168, 497] on link "Finish review" at bounding box center [1177, 490] width 111 height 37
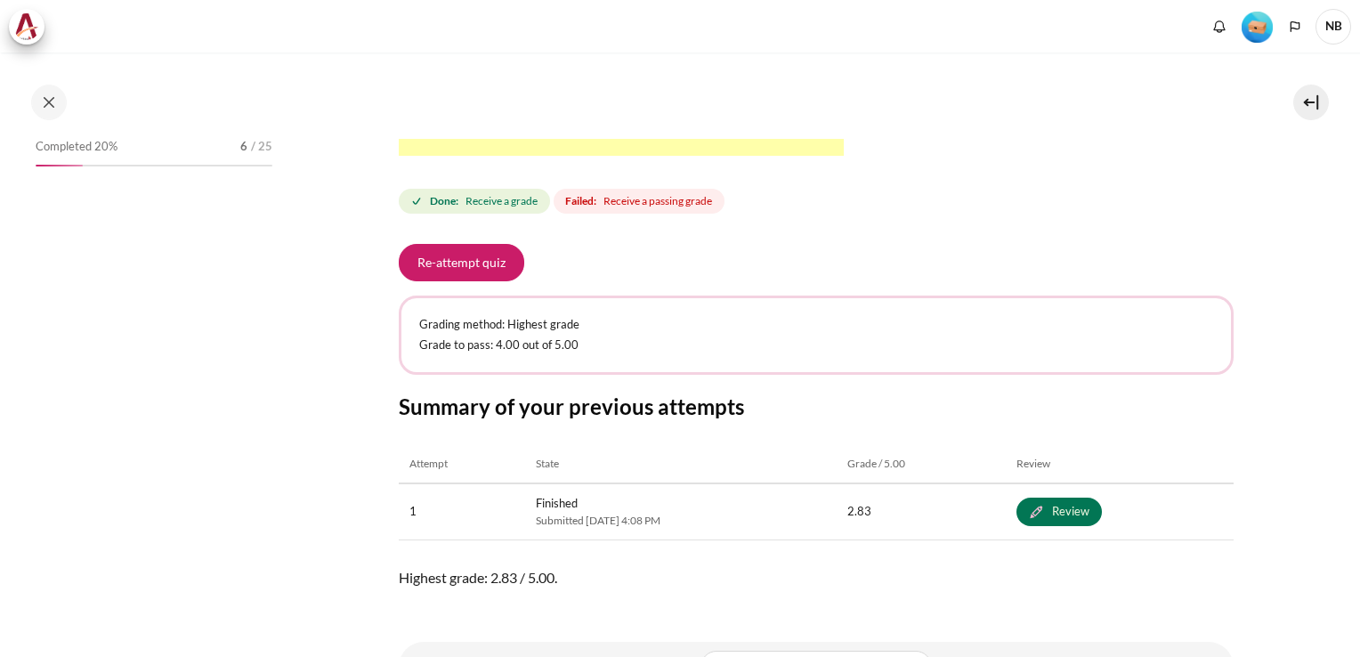
scroll to position [733, 0]
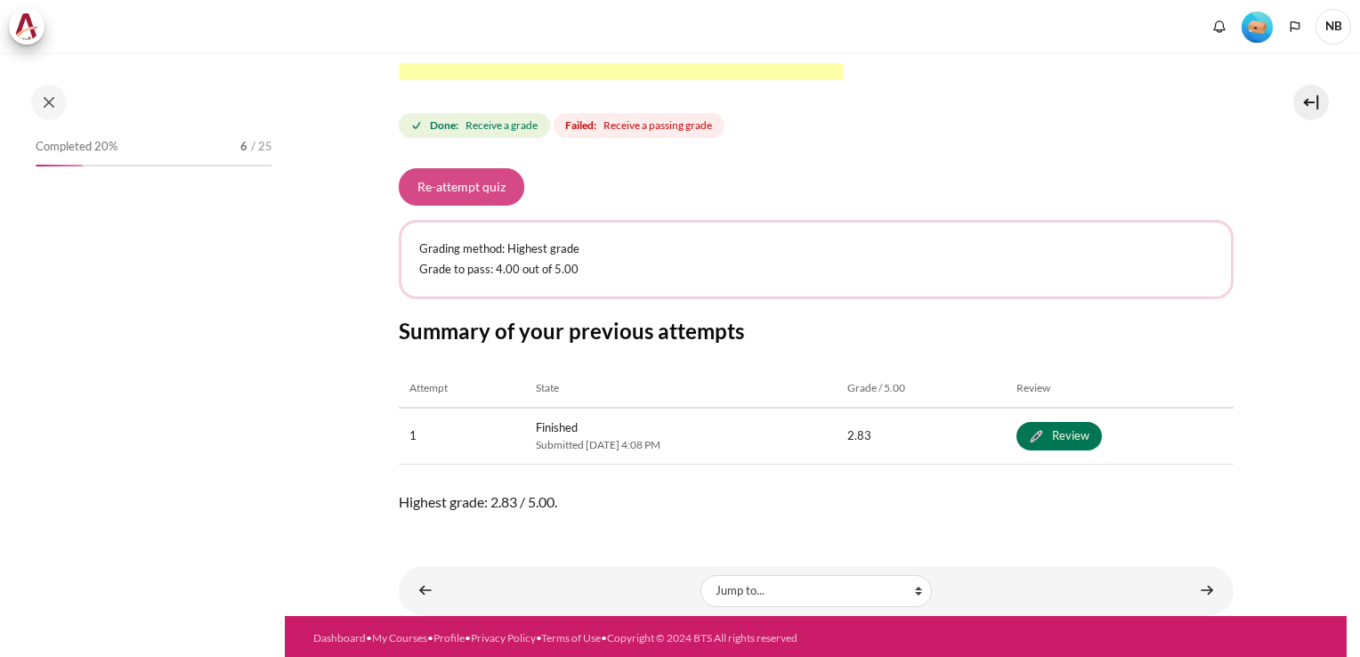
click at [471, 169] on button "Re-attempt quiz" at bounding box center [461, 186] width 125 height 37
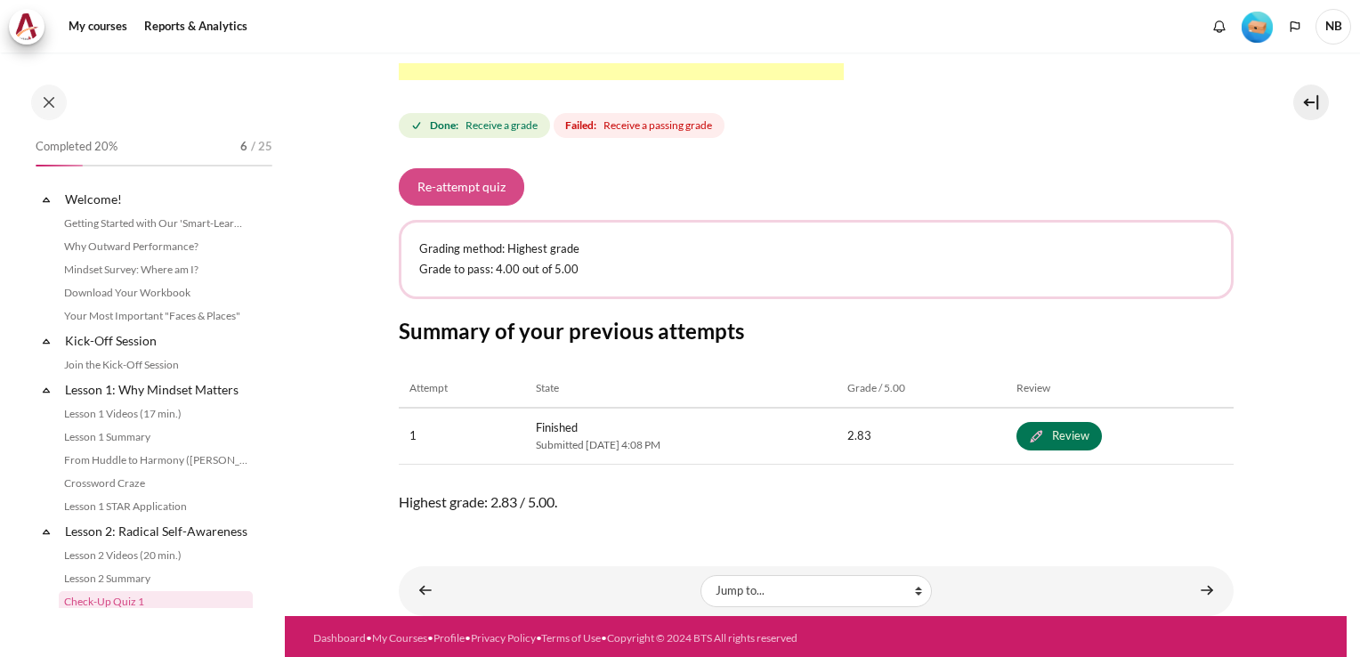
scroll to position [249, 0]
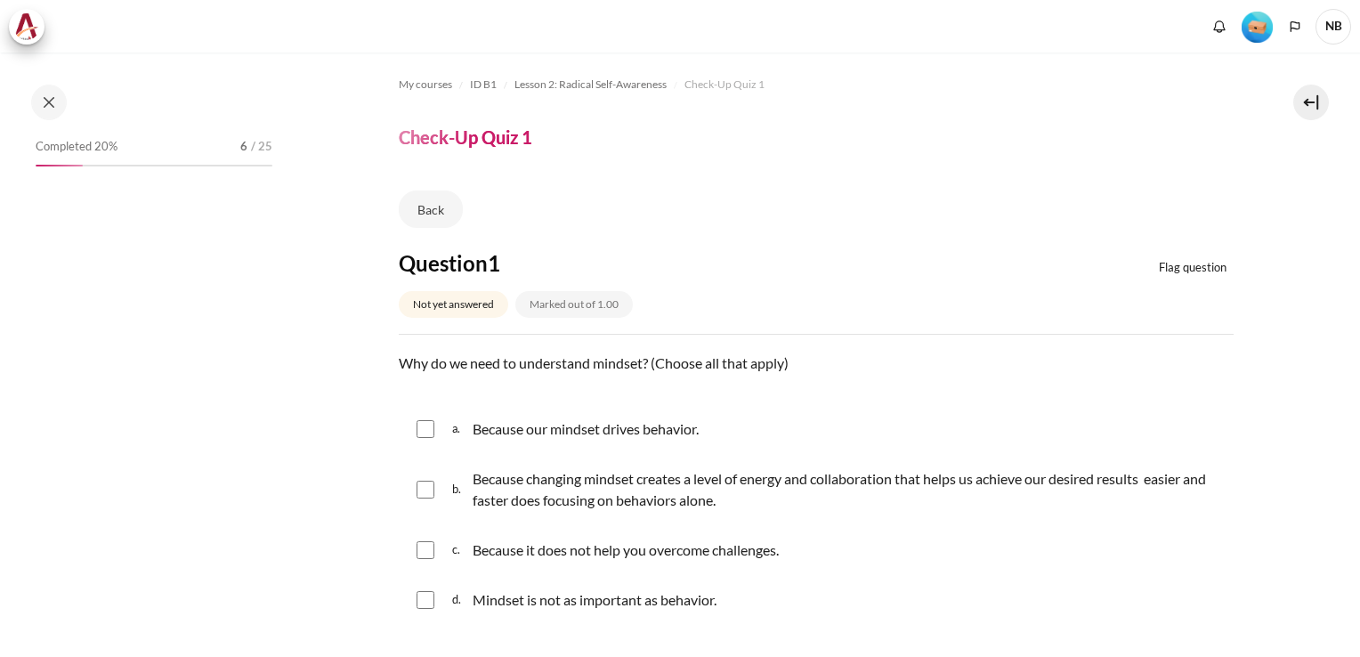
scroll to position [178, 0]
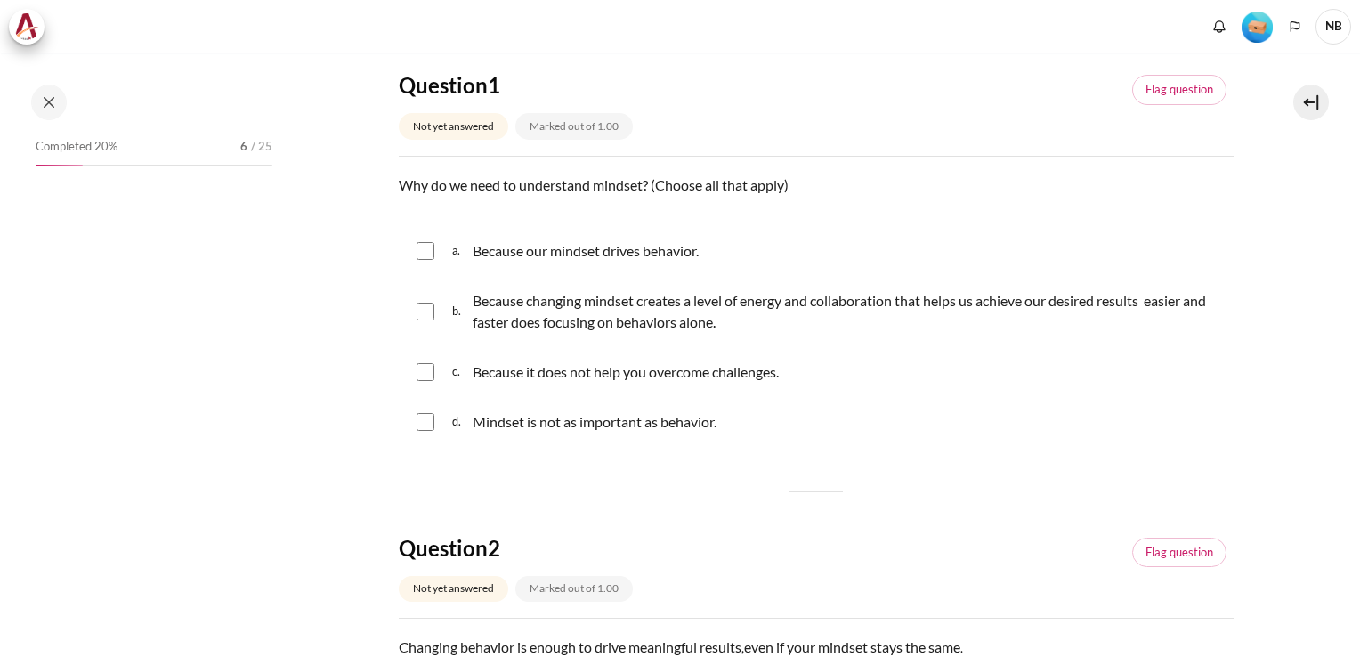
click at [484, 251] on div "Because our mindset drives behavior." at bounding box center [586, 250] width 226 height 21
click at [433, 246] on input "Content" at bounding box center [425, 251] width 18 height 18
checkbox input "true"
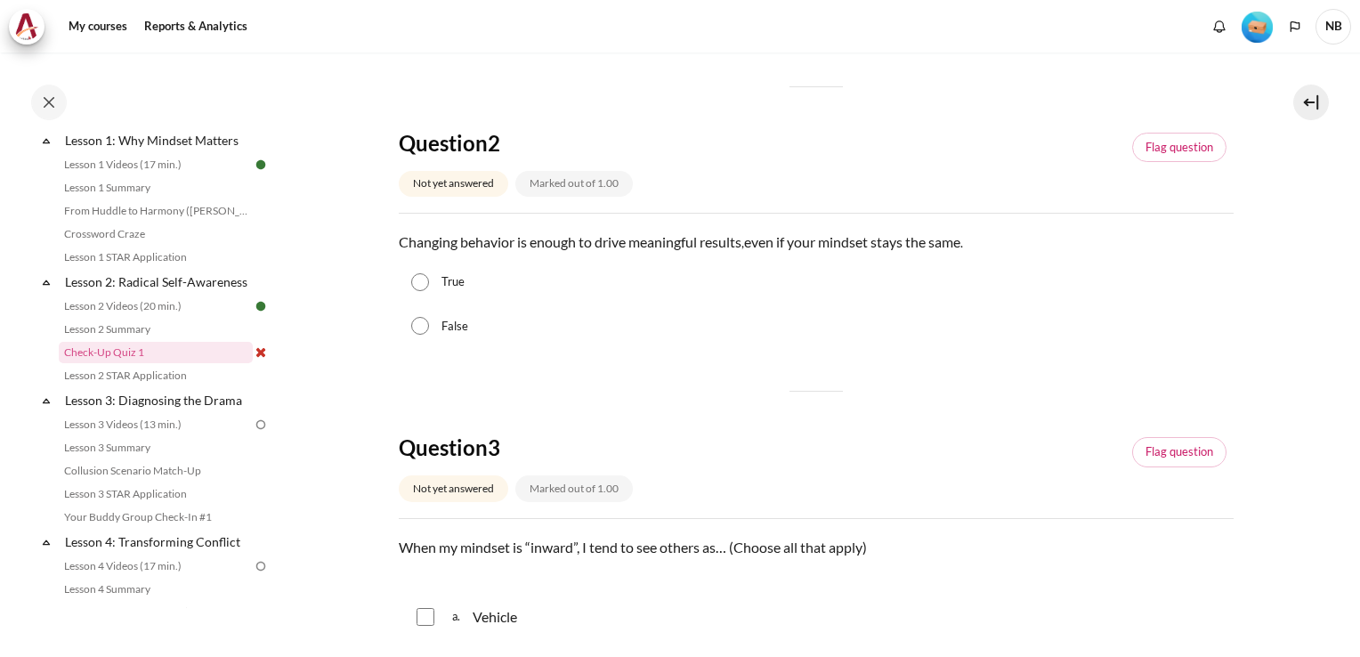
scroll to position [623, 0]
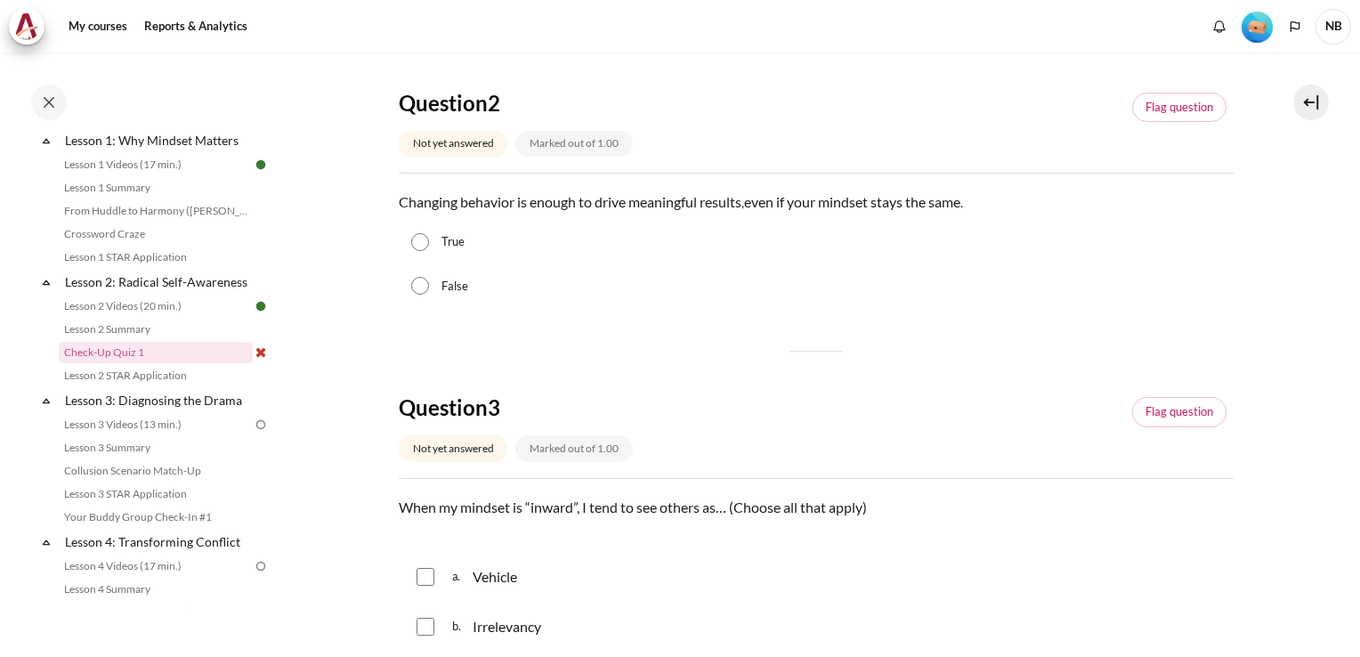
click at [420, 287] on input "False" at bounding box center [420, 286] width 18 height 18
radio input "true"
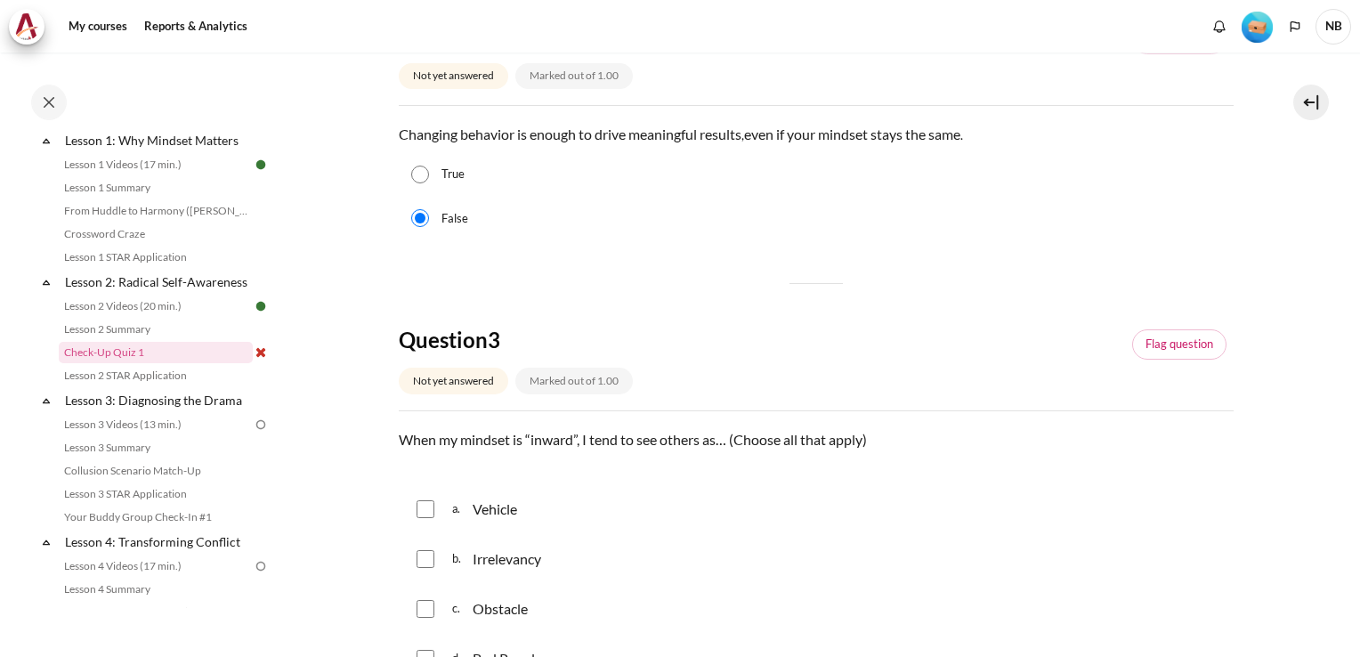
scroll to position [890, 0]
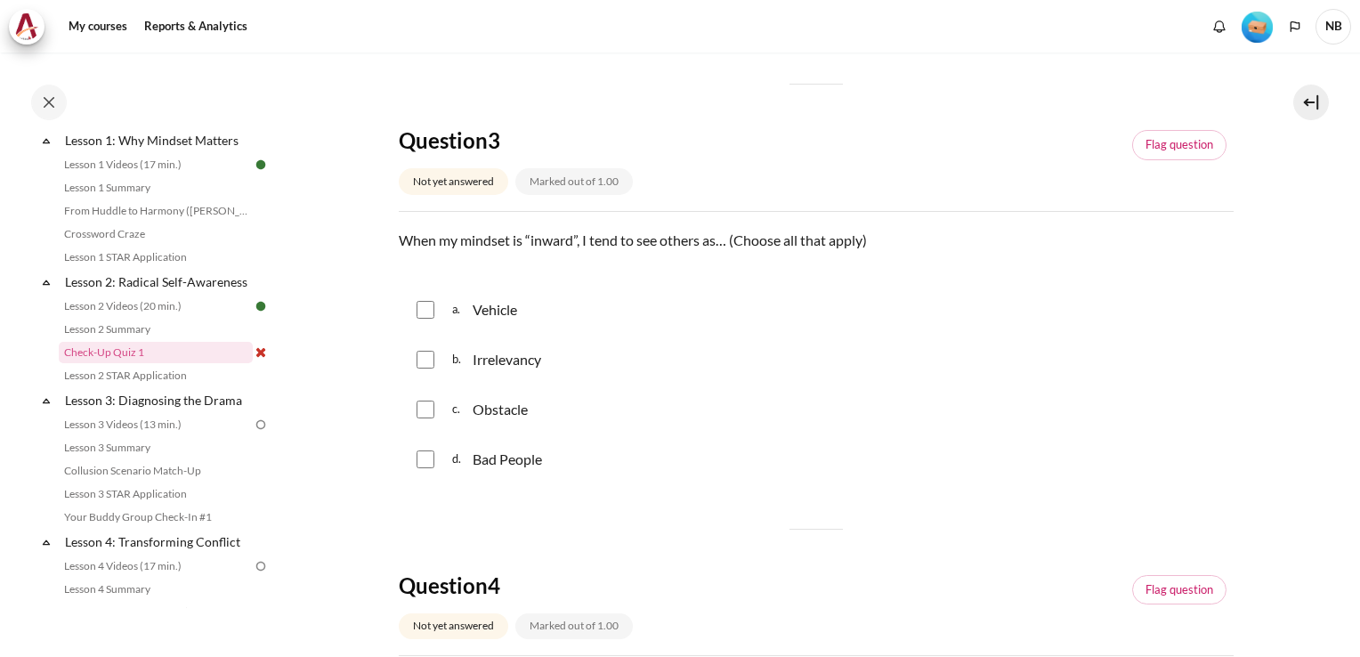
click at [428, 311] on input "Content" at bounding box center [425, 310] width 18 height 18
checkbox input "true"
click at [426, 414] on input "Content" at bounding box center [425, 409] width 18 height 18
checkbox input "true"
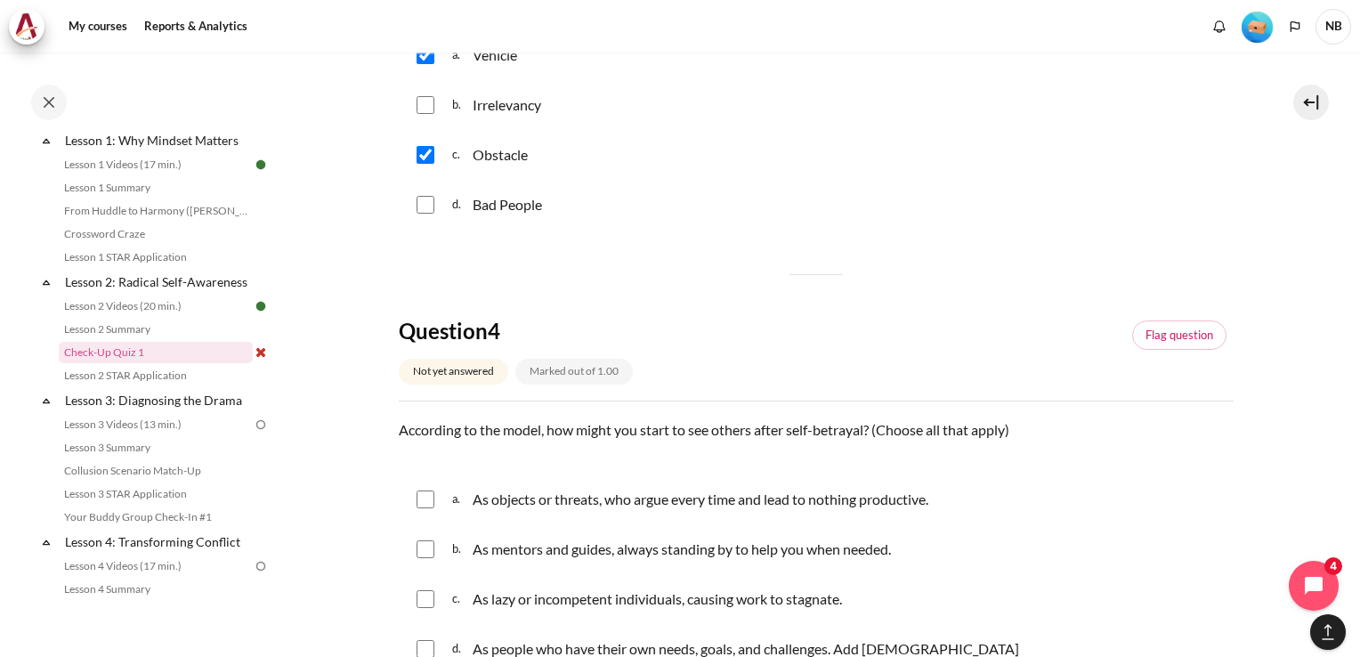
scroll to position [1424, 0]
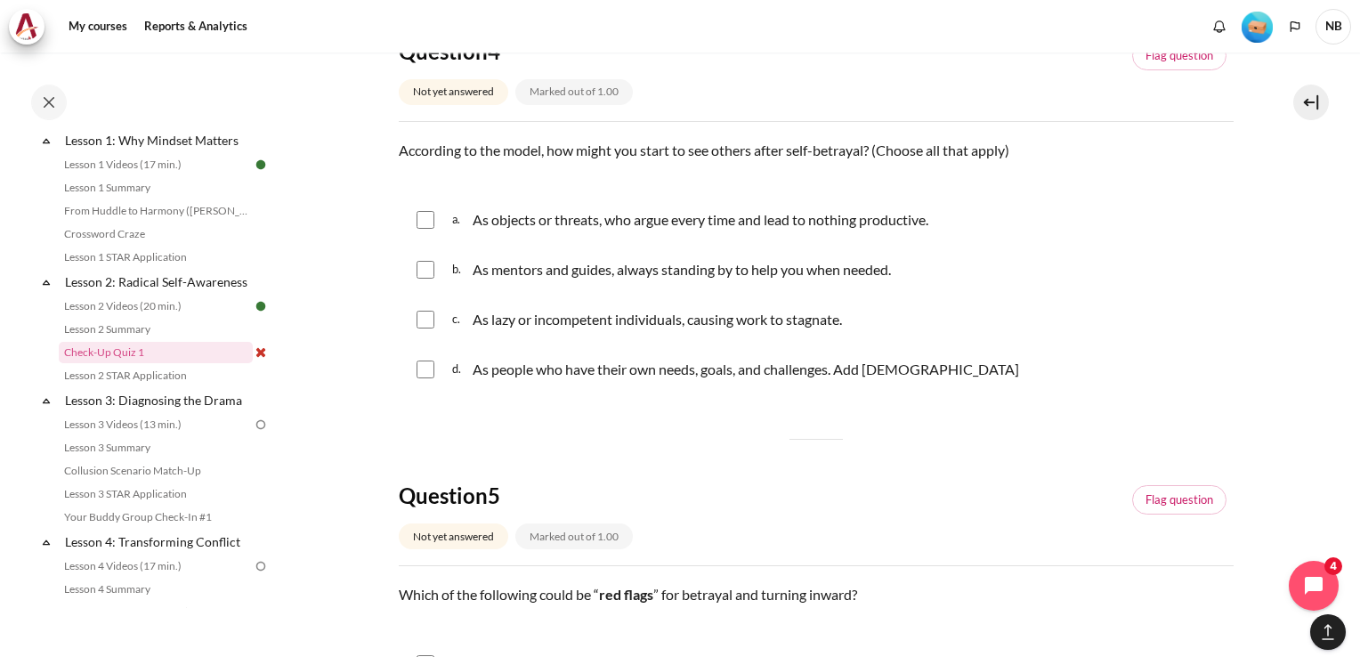
click at [437, 226] on div "a. As objects or threats, who argue every time and lead to nothing productive." at bounding box center [816, 220] width 835 height 46
click at [428, 319] on input "Content" at bounding box center [425, 320] width 18 height 18
checkbox input "true"
click at [424, 222] on input "Content" at bounding box center [425, 220] width 18 height 18
checkbox input "true"
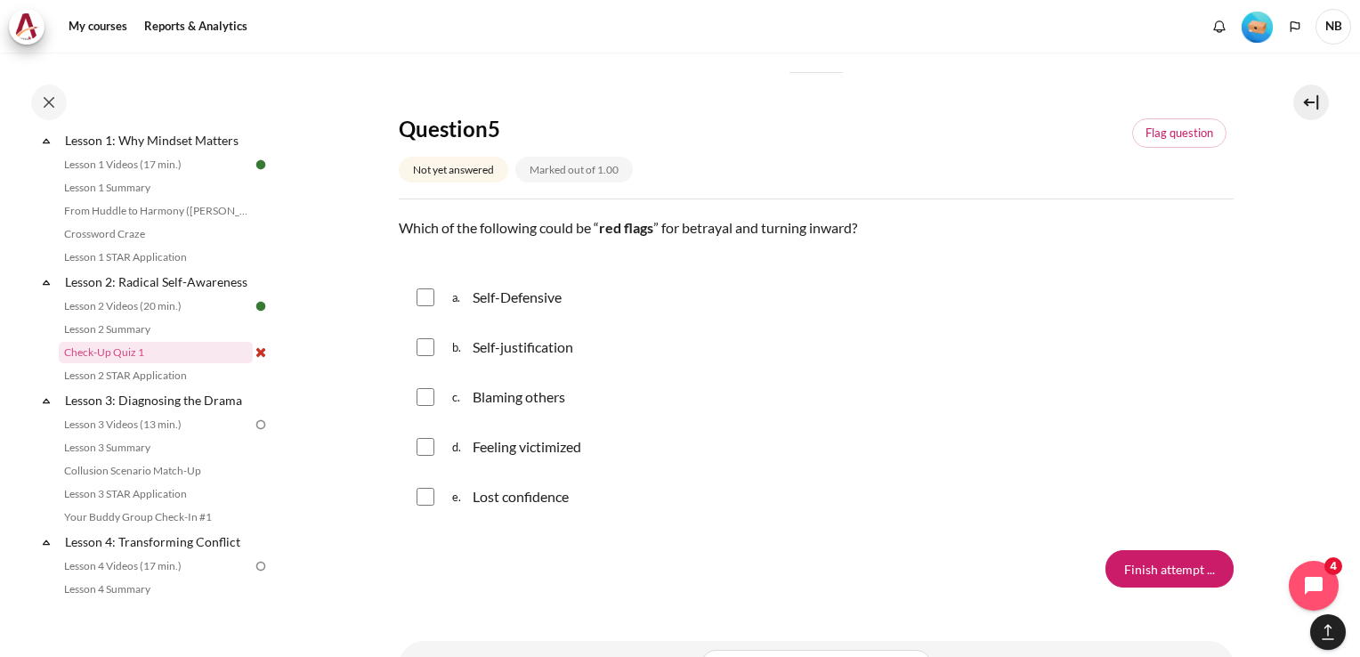
scroll to position [1867, 0]
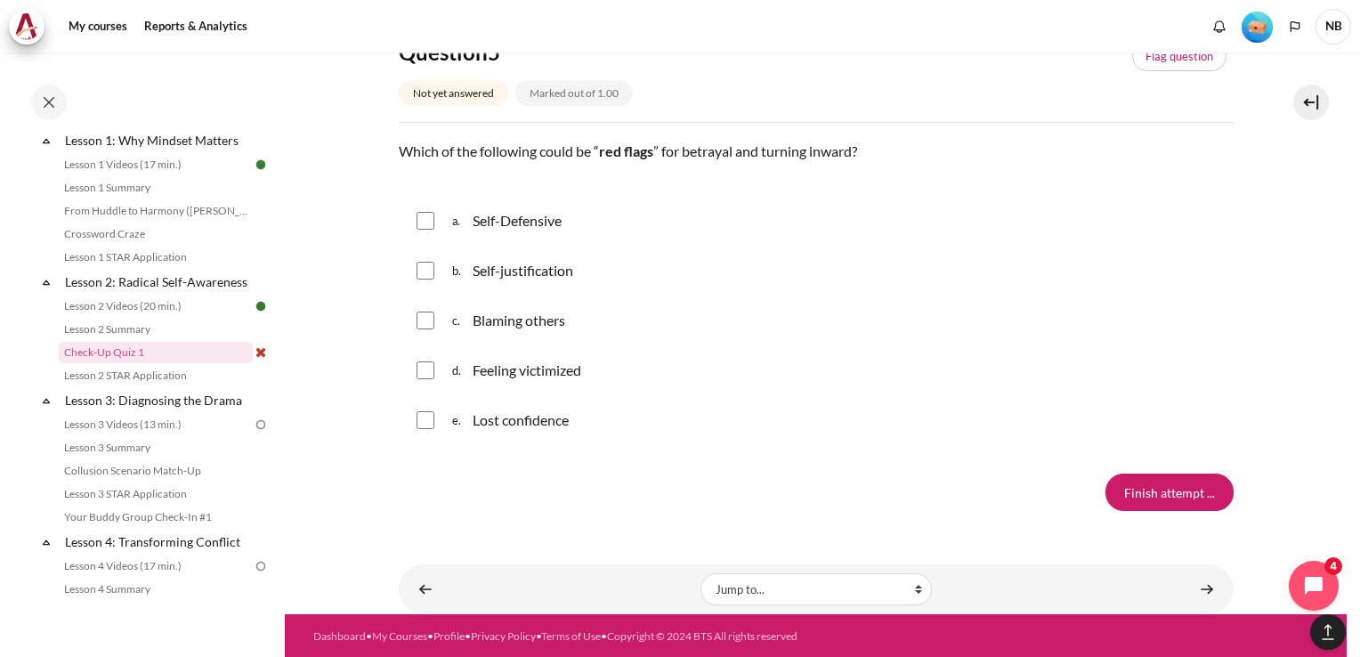
click at [427, 216] on input "Content" at bounding box center [425, 221] width 18 height 18
checkbox input "true"
click at [427, 269] on input "Content" at bounding box center [425, 271] width 18 height 18
checkbox input "true"
click at [427, 324] on input "Content" at bounding box center [425, 320] width 18 height 18
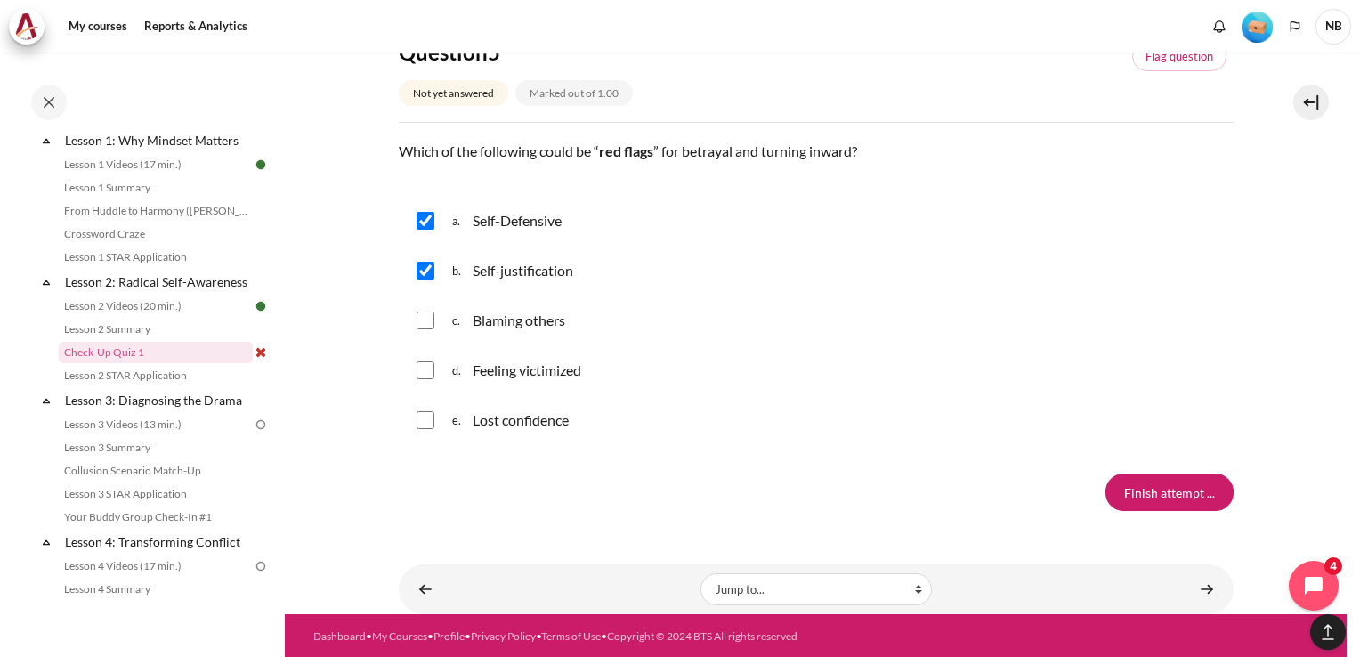
checkbox input "true"
click at [432, 376] on input "Content" at bounding box center [425, 370] width 18 height 18
checkbox input "true"
click at [424, 411] on input "Content" at bounding box center [425, 420] width 18 height 18
checkbox input "true"
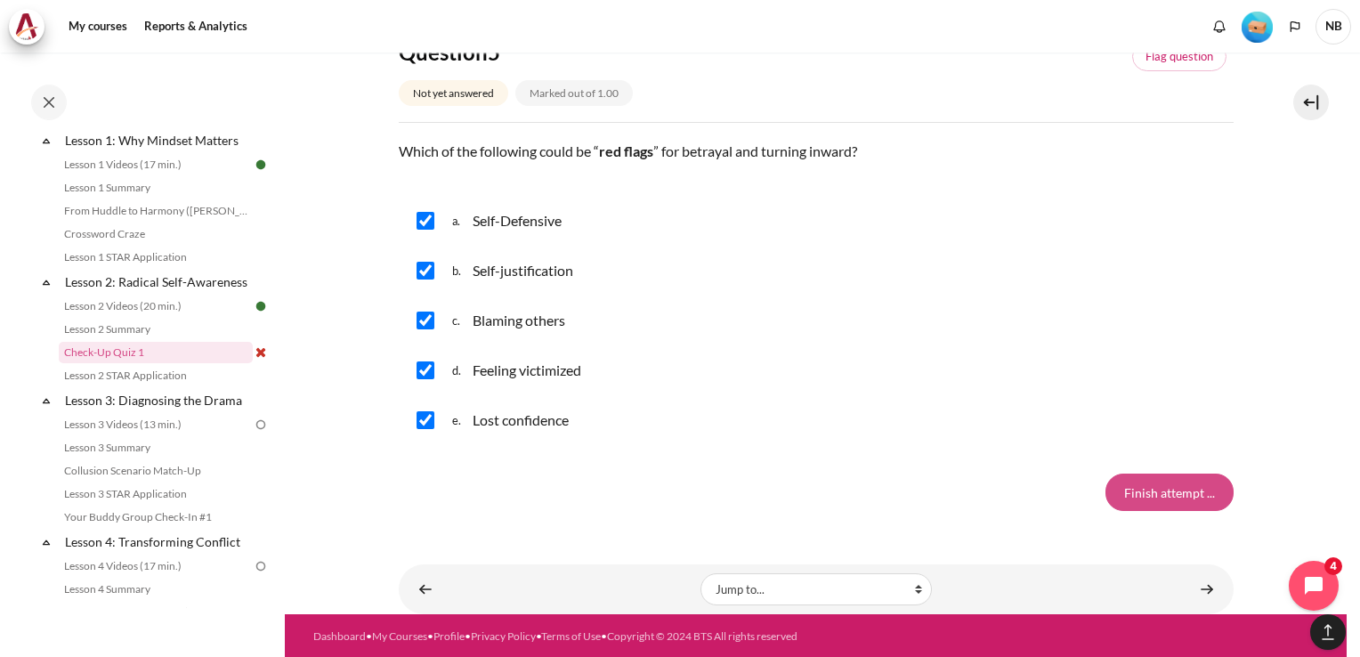
click at [1158, 492] on input "Finish attempt ..." at bounding box center [1169, 491] width 128 height 37
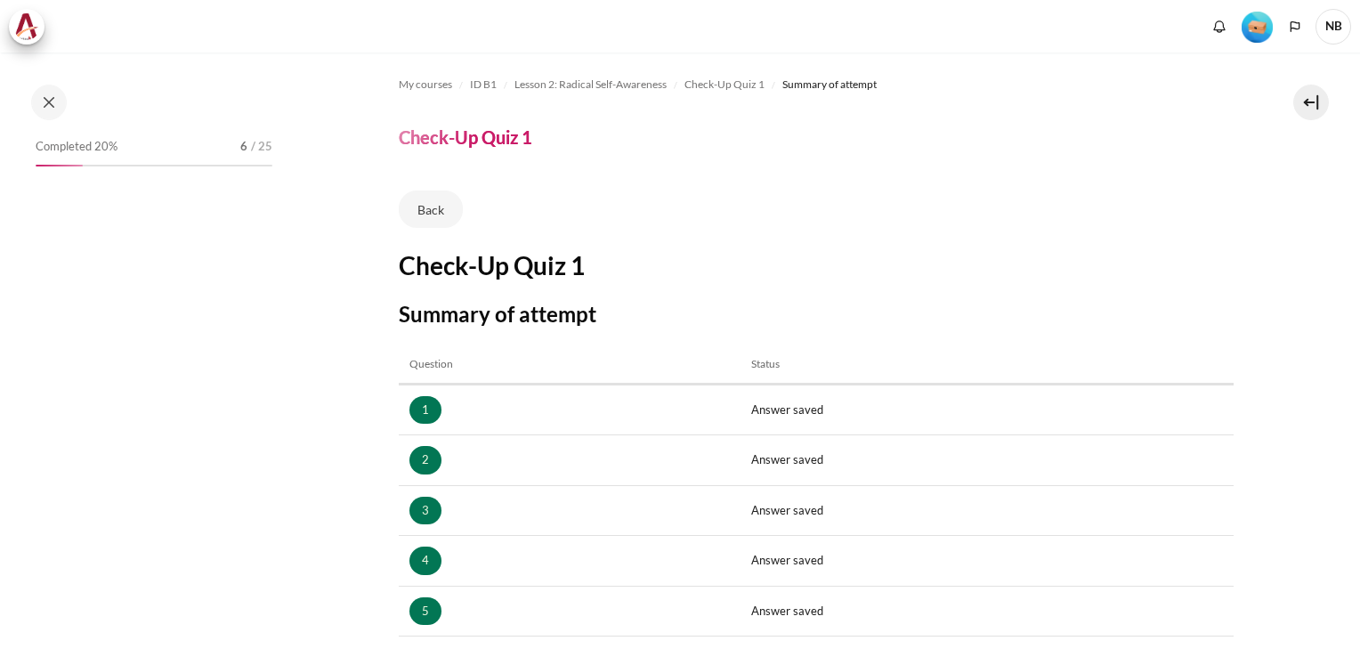
scroll to position [256, 0]
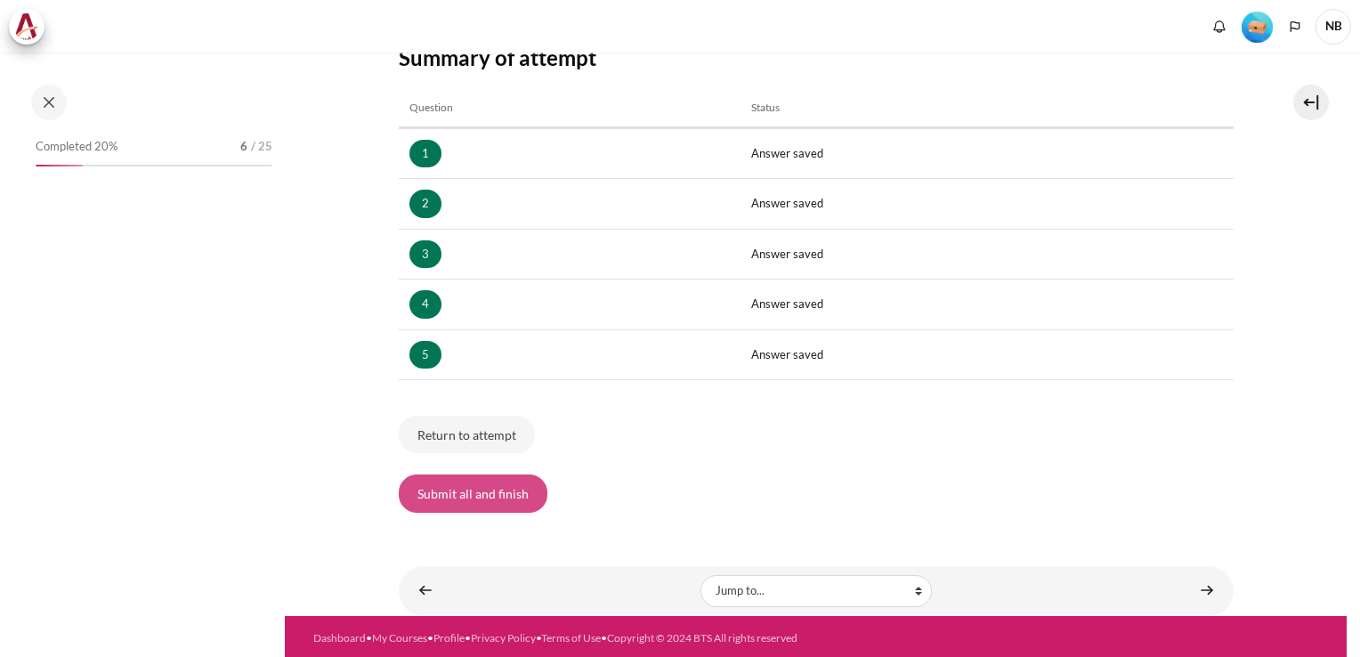
click at [505, 496] on button "Submit all and finish" at bounding box center [473, 492] width 149 height 37
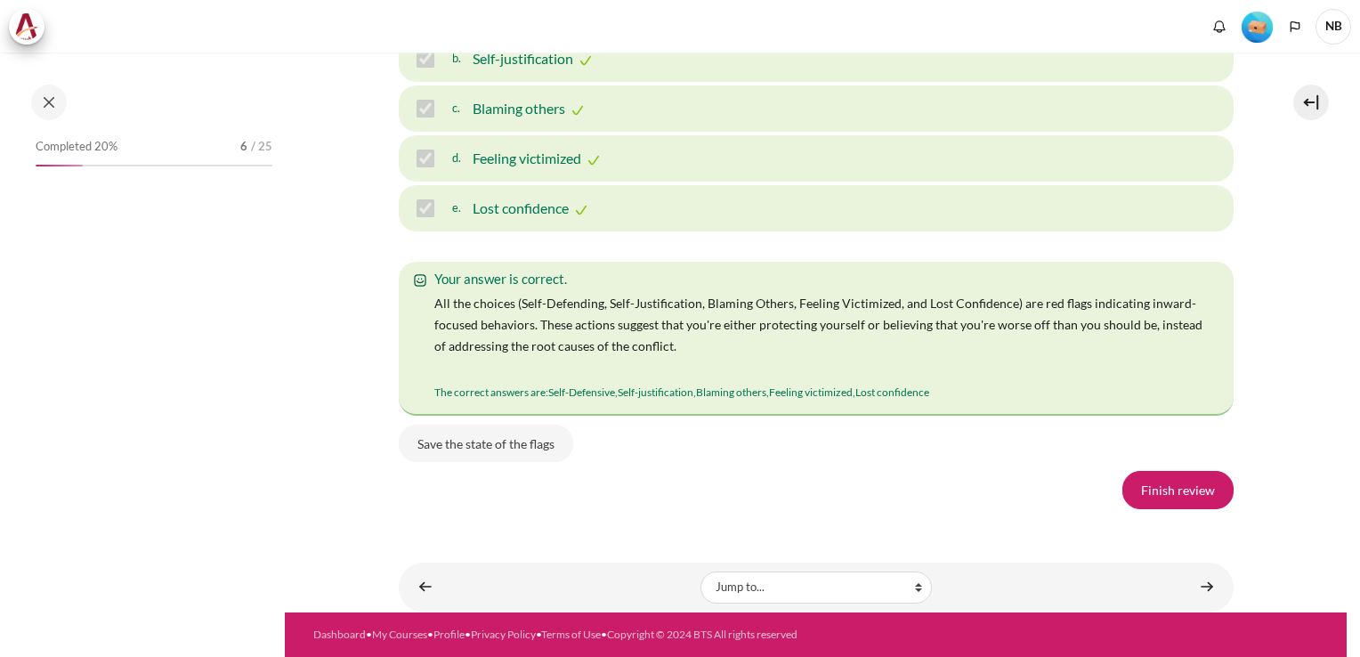
scroll to position [3208, 0]
click at [1175, 497] on link "Finish review" at bounding box center [1177, 489] width 111 height 37
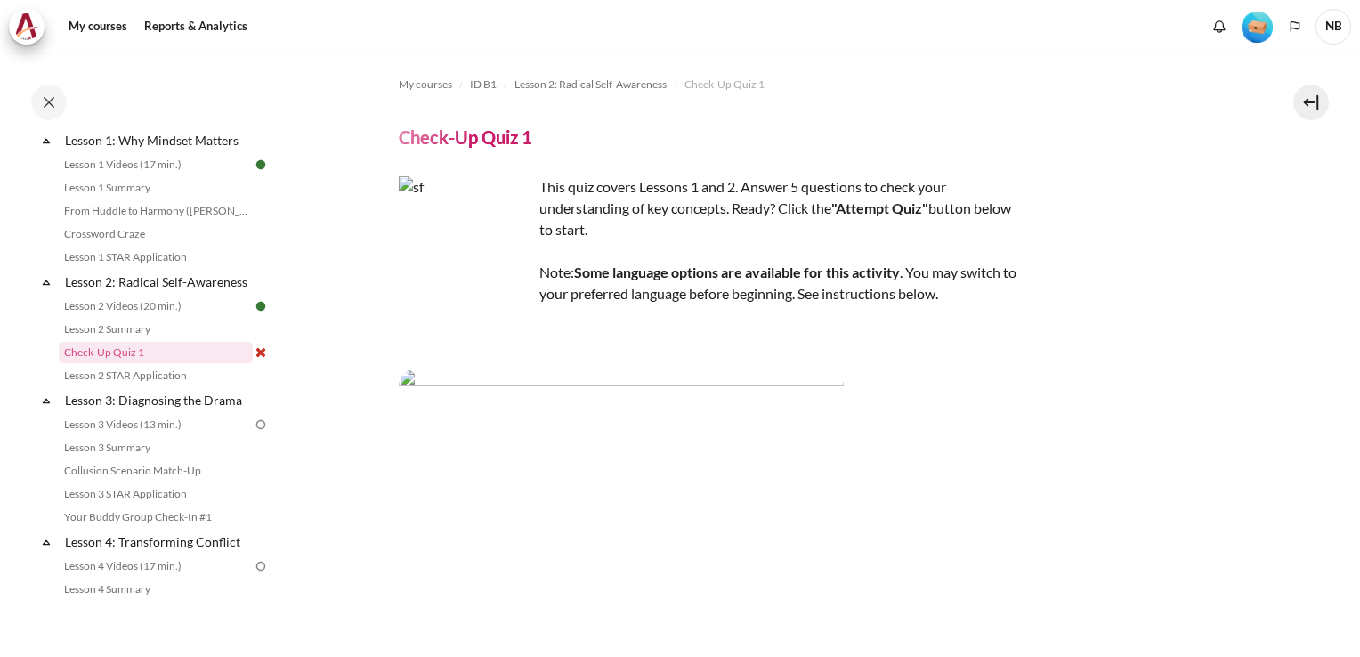
click at [253, 360] on img at bounding box center [261, 352] width 16 height 16
click at [159, 386] on link "Lesson 2 STAR Application" at bounding box center [156, 375] width 194 height 21
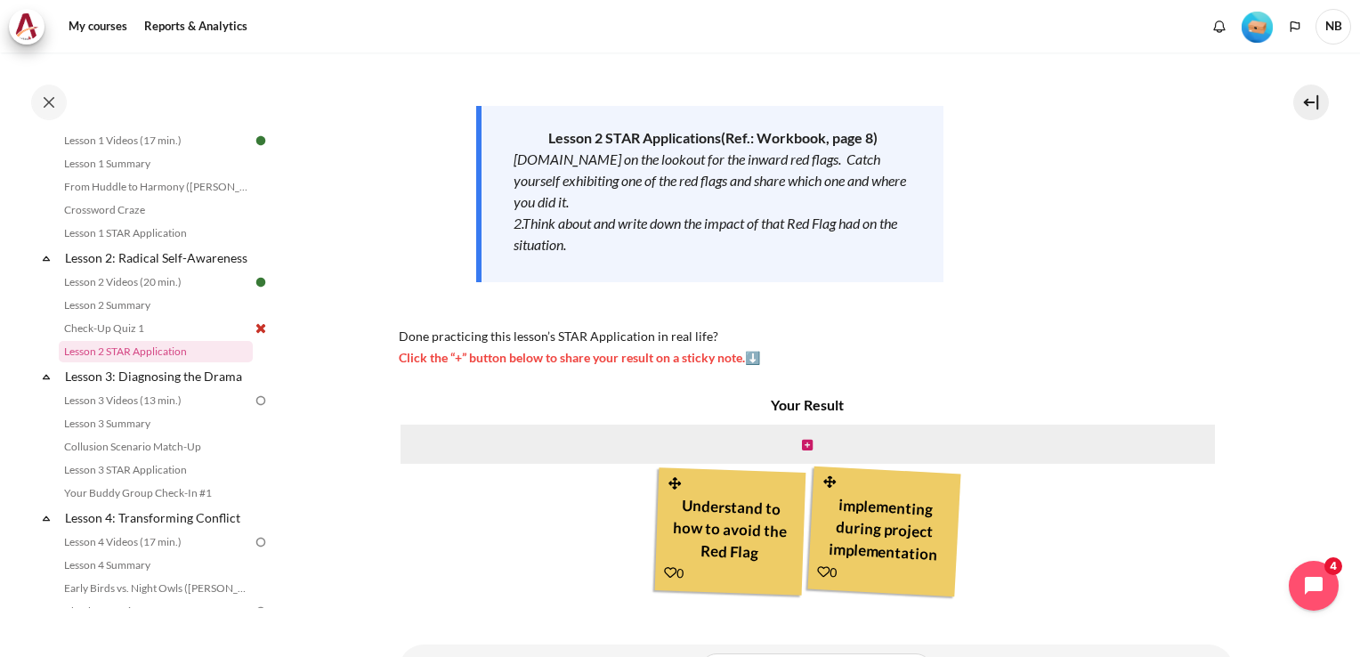
scroll to position [144, 0]
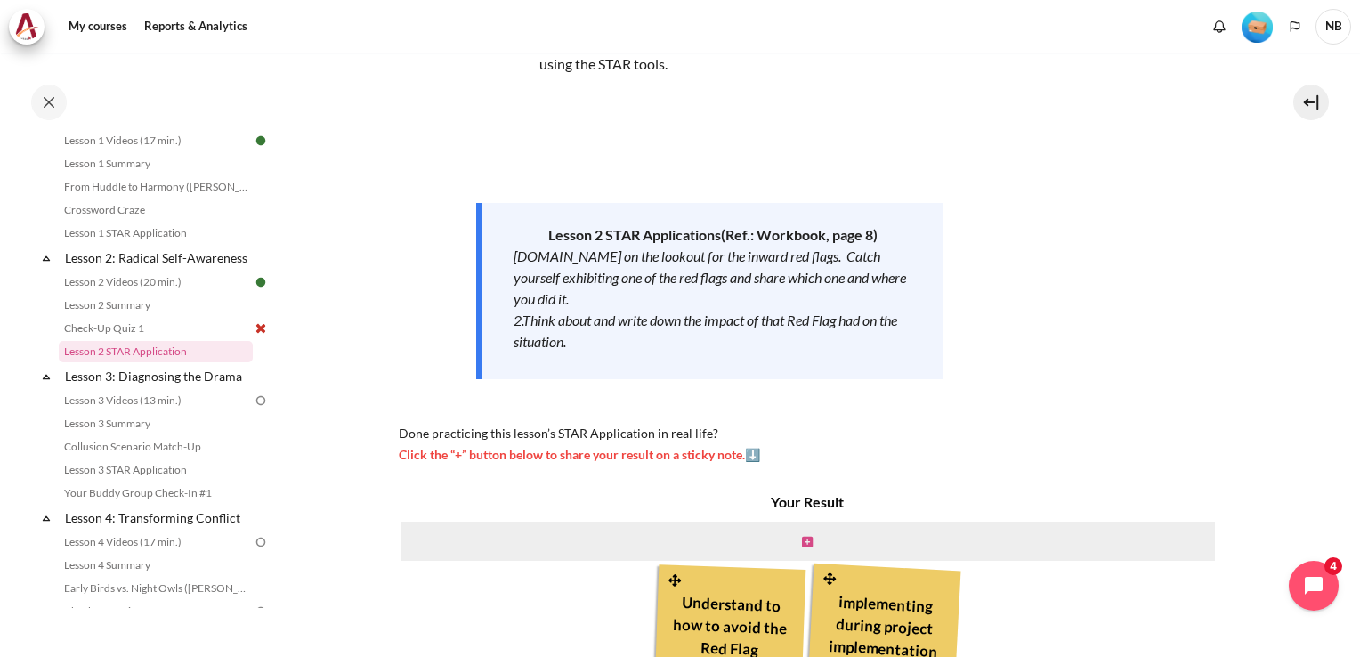
click at [802, 536] on icon "Content" at bounding box center [807, 542] width 11 height 12
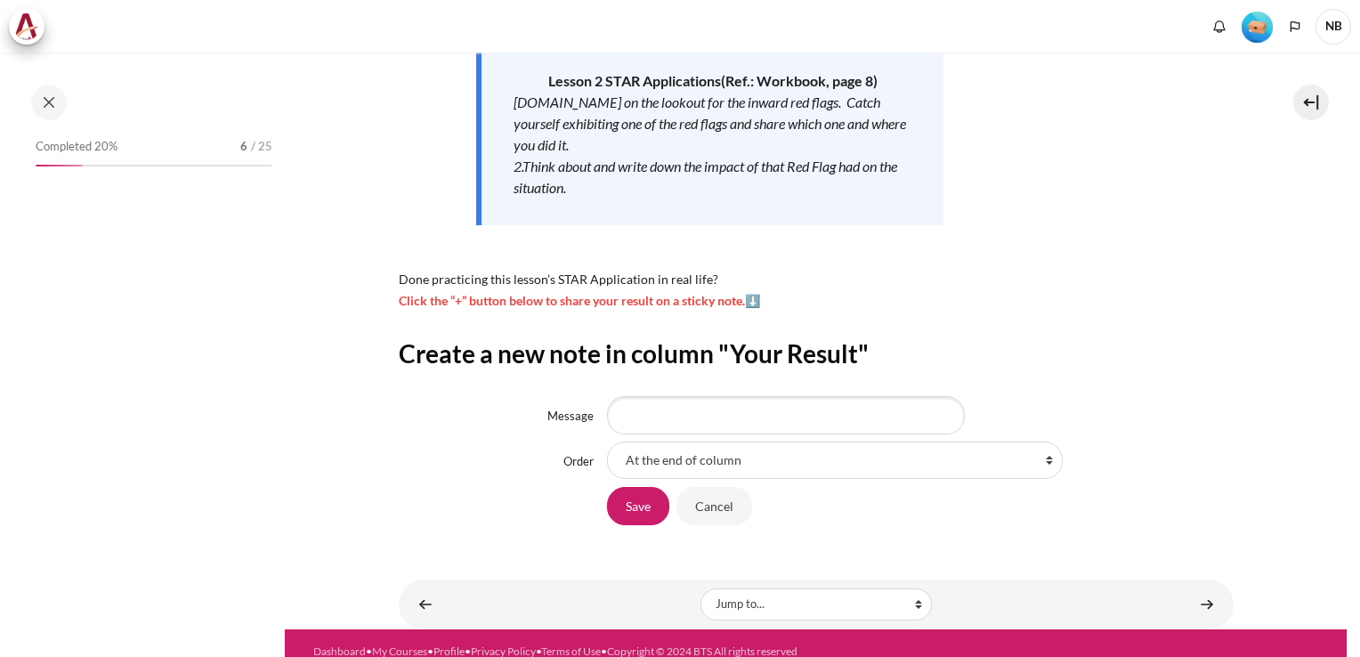
scroll to position [315, 0]
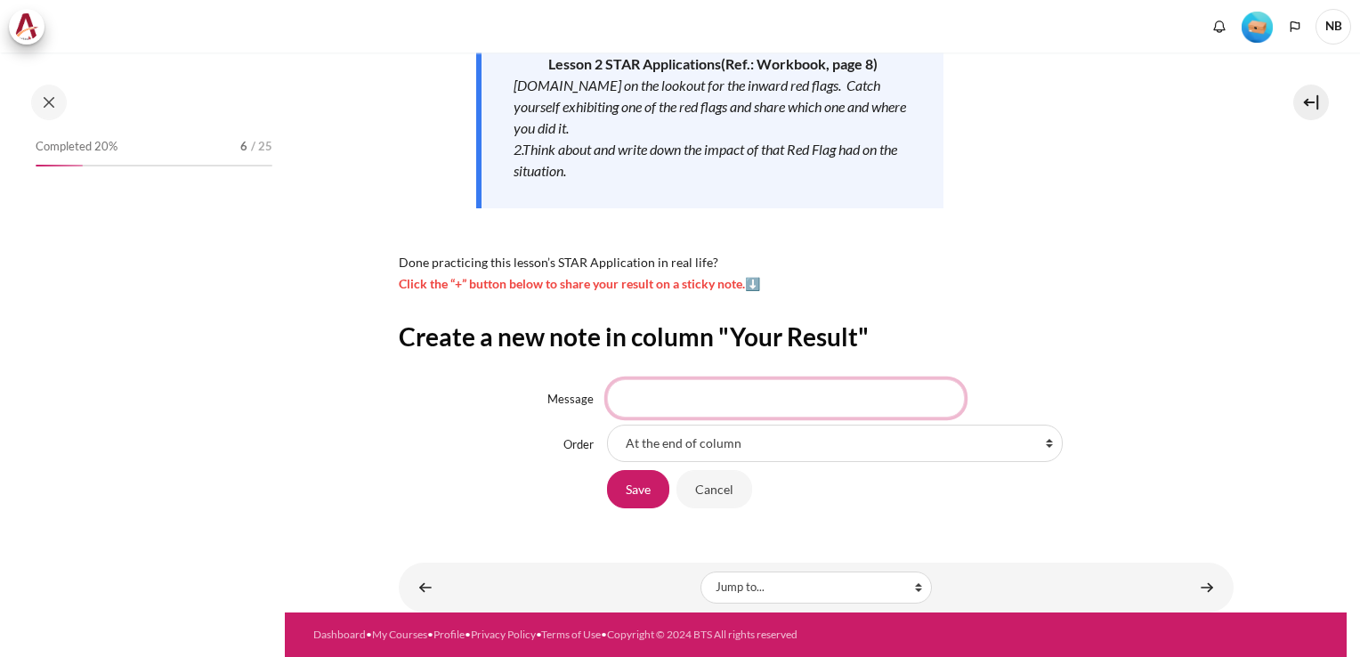
click at [707, 404] on input "Message" at bounding box center [786, 397] width 358 height 37
type input "r"
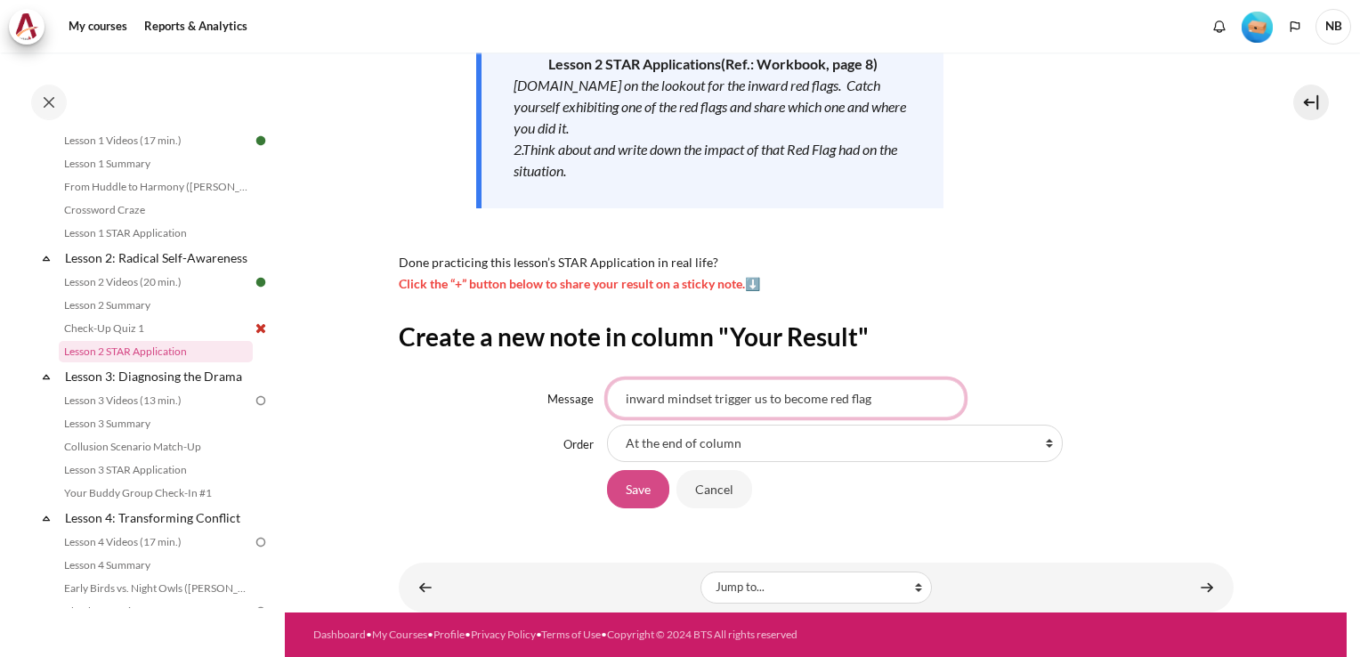
type input "inward mindset trigger us to become red flag"
click at [631, 481] on input "Save" at bounding box center [638, 488] width 62 height 37
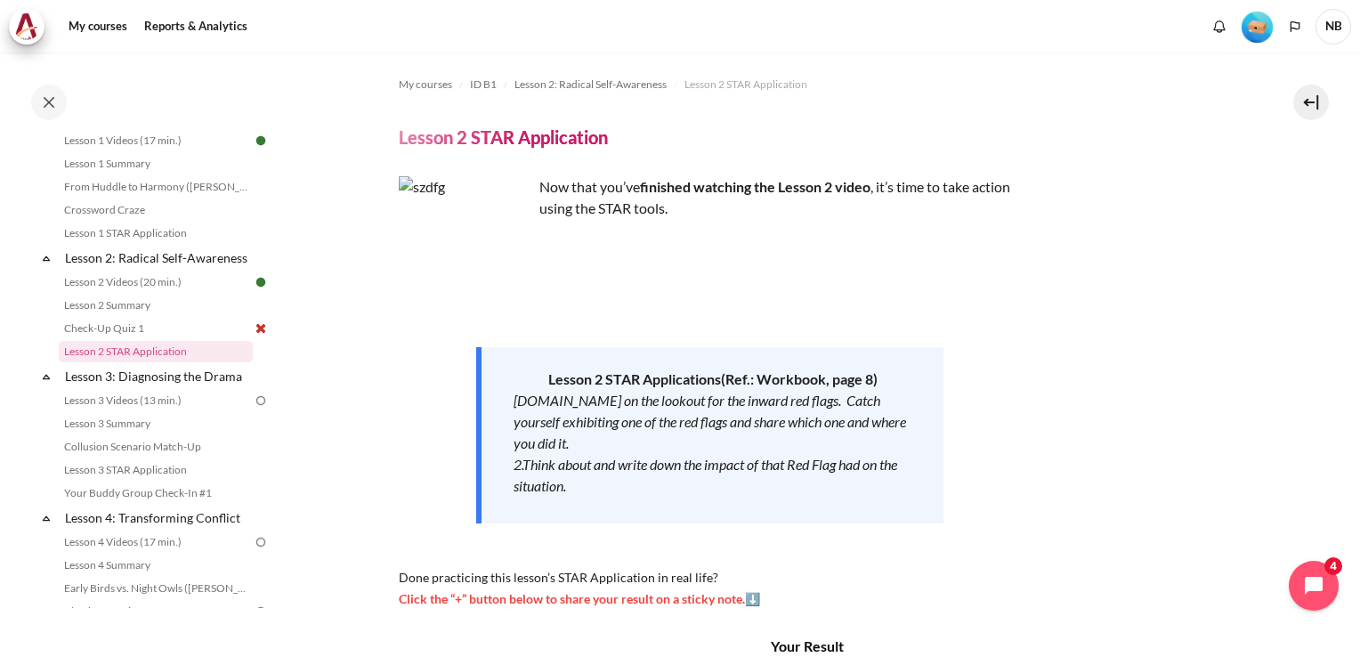
scroll to position [322, 0]
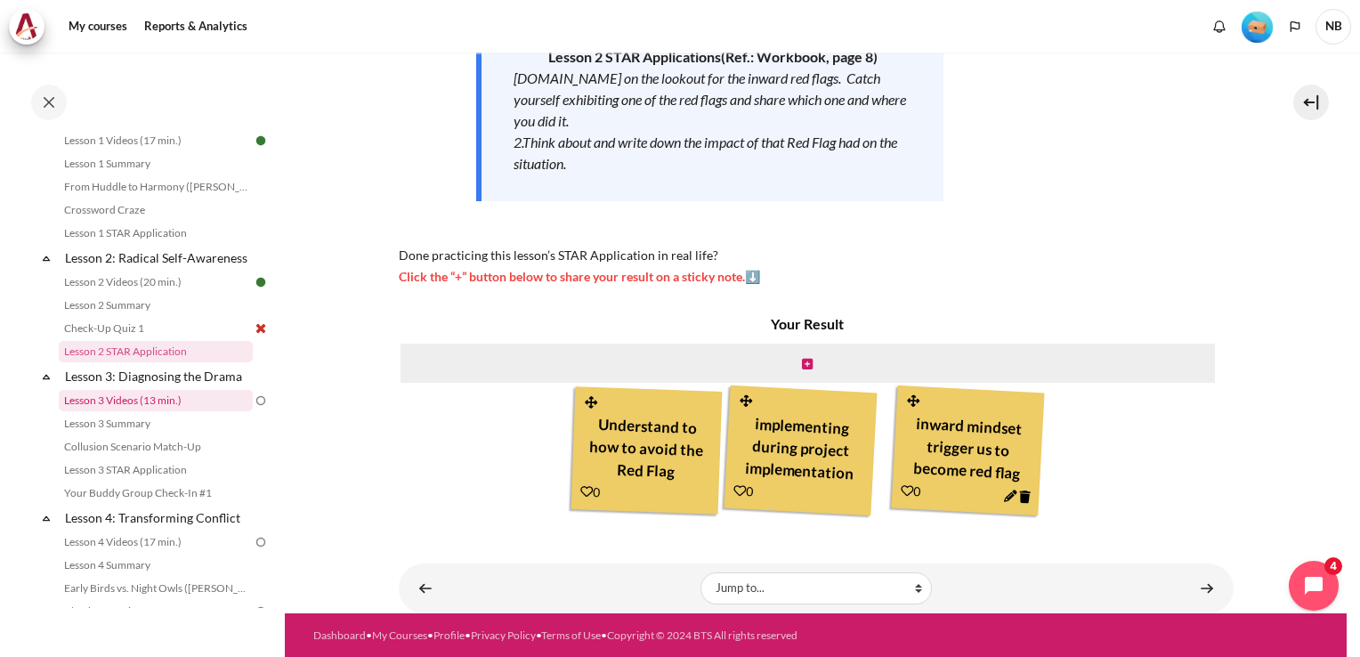
click at [176, 411] on link "Lesson 3 Videos (13 min.)" at bounding box center [156, 400] width 194 height 21
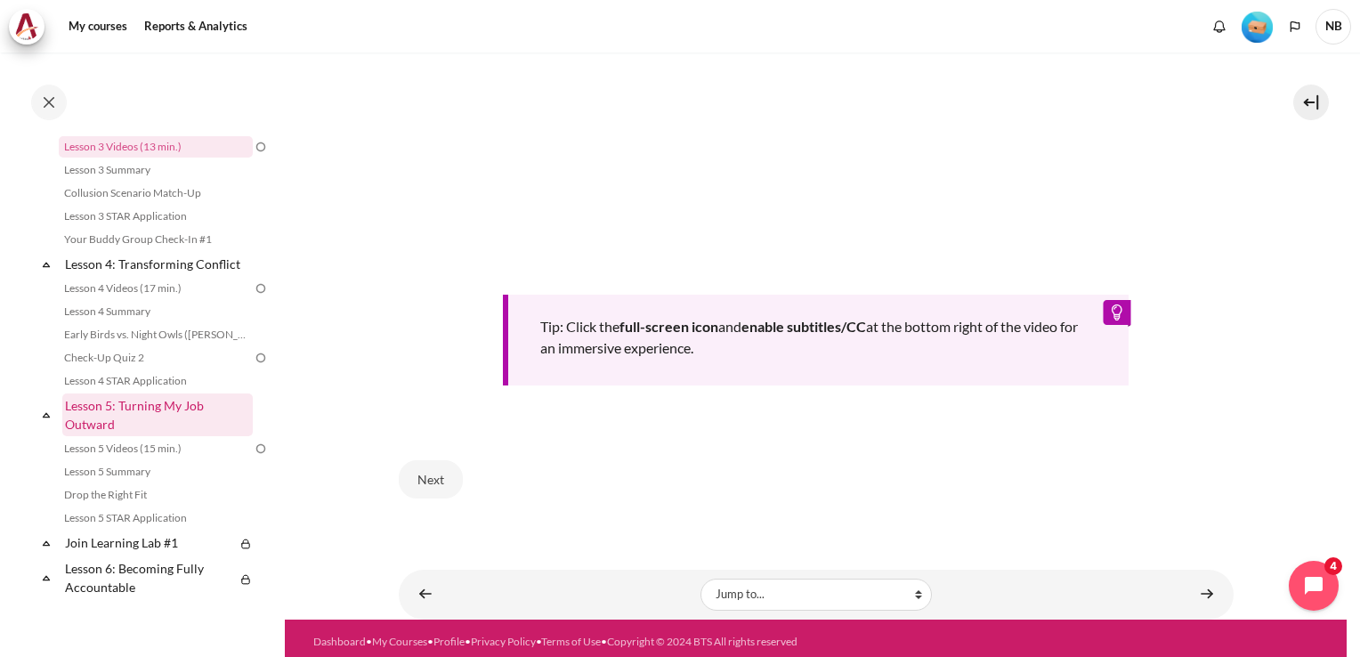
scroll to position [500, 0]
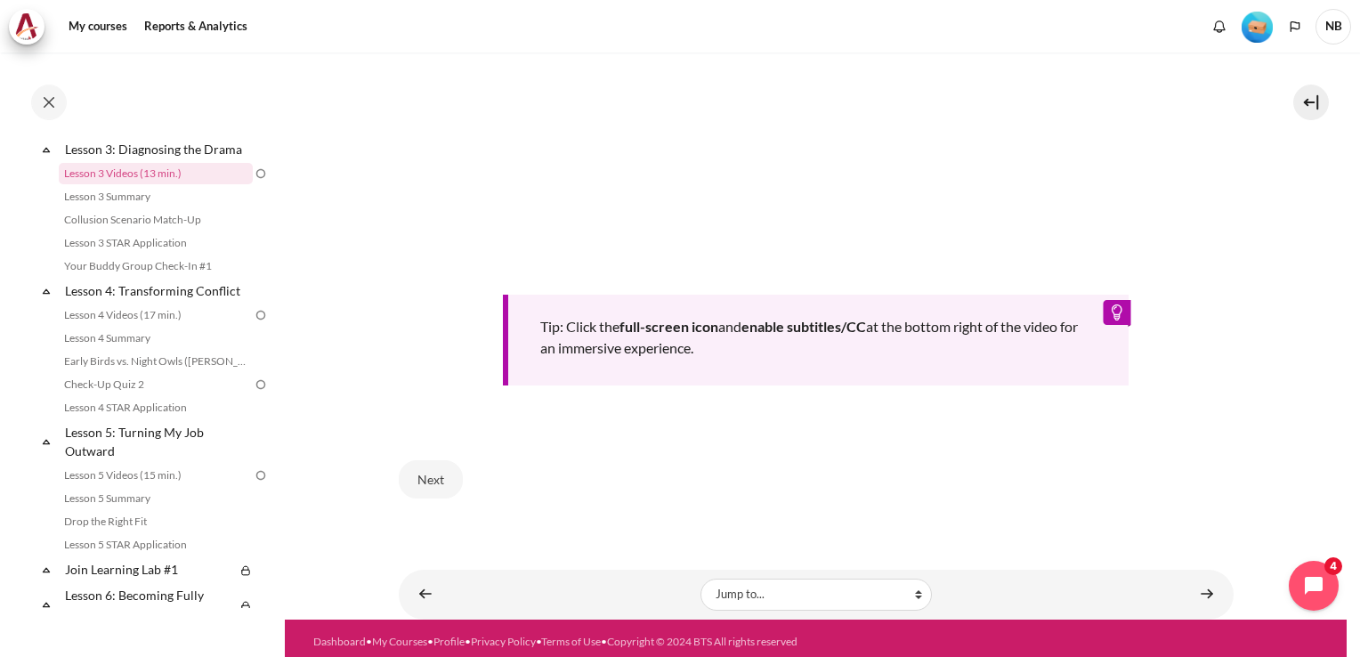
click at [851, 442] on div "Next" at bounding box center [816, 478] width 835 height 73
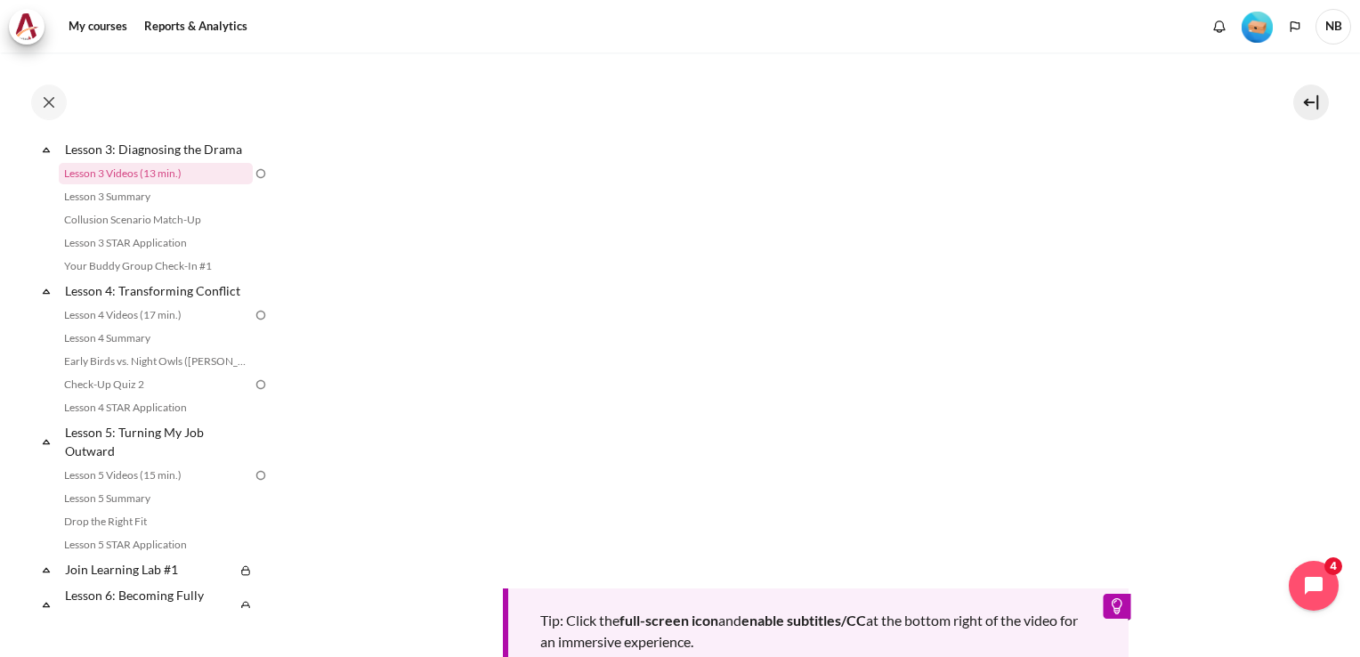
scroll to position [489, 0]
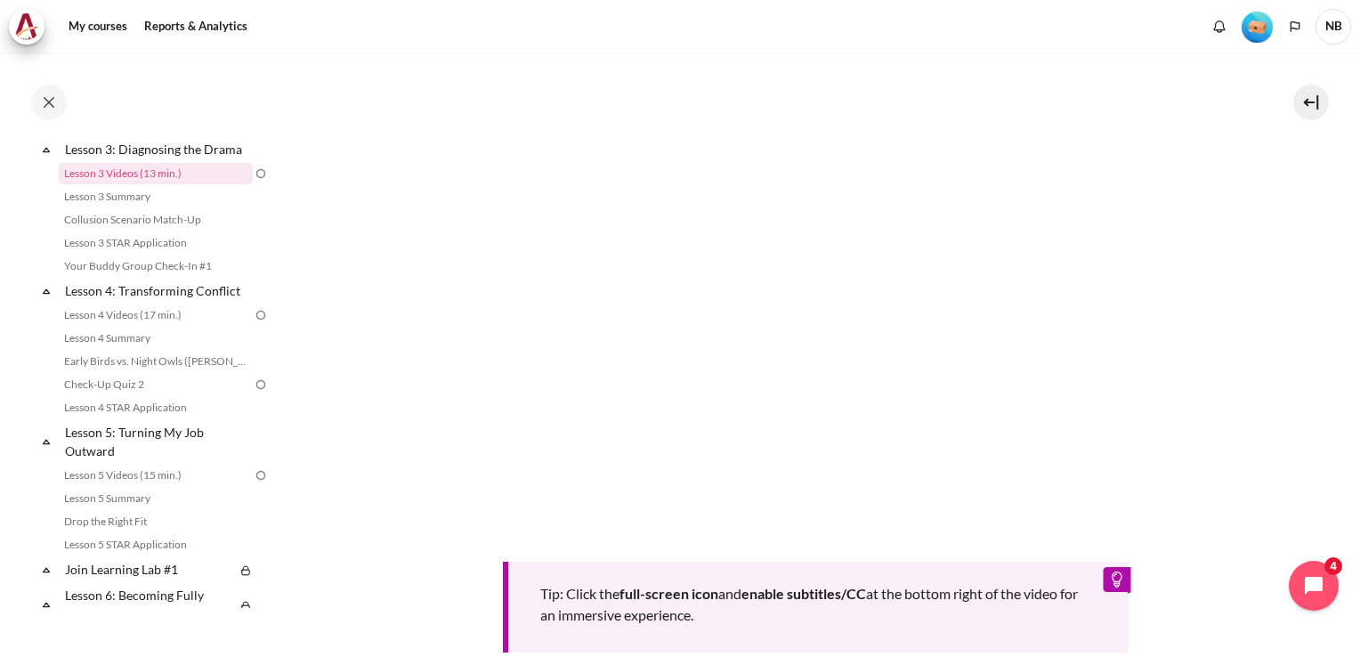
click at [416, 613] on div "Tip: Click the full-screen icon and enable subtitles/CC at the bottom right of …" at bounding box center [816, 351] width 835 height 603
